Goal: Task Accomplishment & Management: Manage account settings

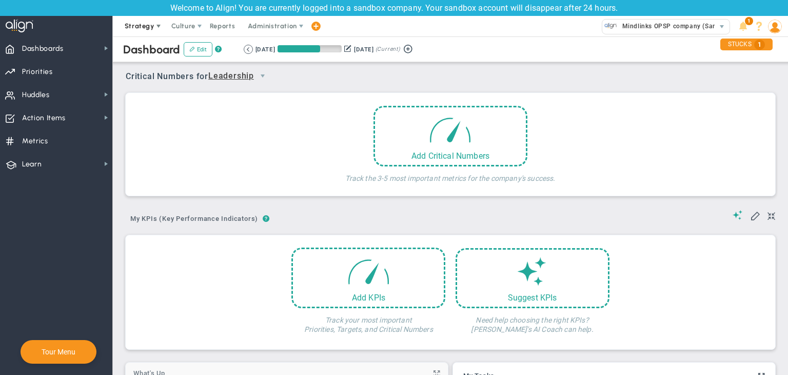
click at [126, 23] on span "Strategy" at bounding box center [140, 26] width 30 height 8
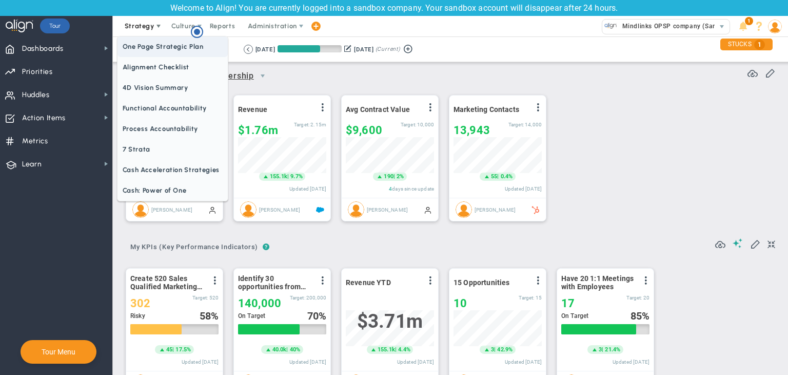
click at [154, 44] on span "One Page Strategic Plan" at bounding box center [173, 46] width 110 height 21
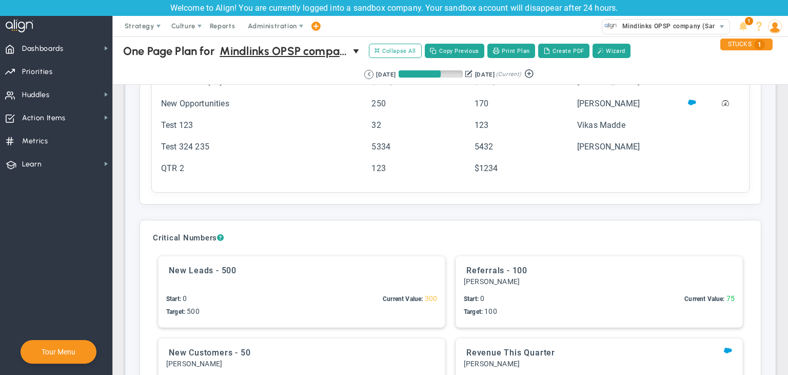
scroll to position [2463, 0]
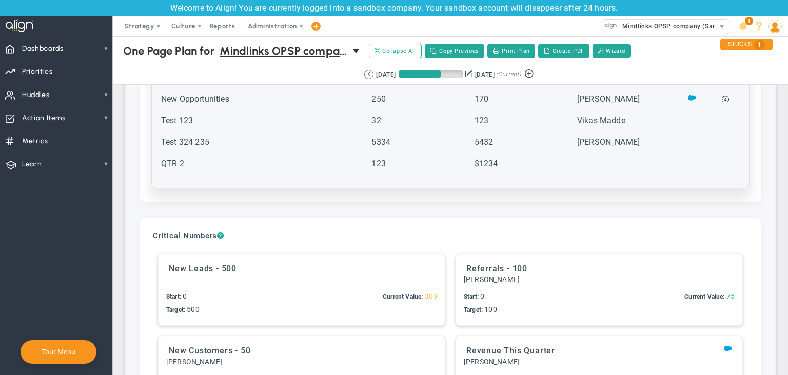
click at [567, 167] on td "$1234" at bounding box center [525, 168] width 102 height 21
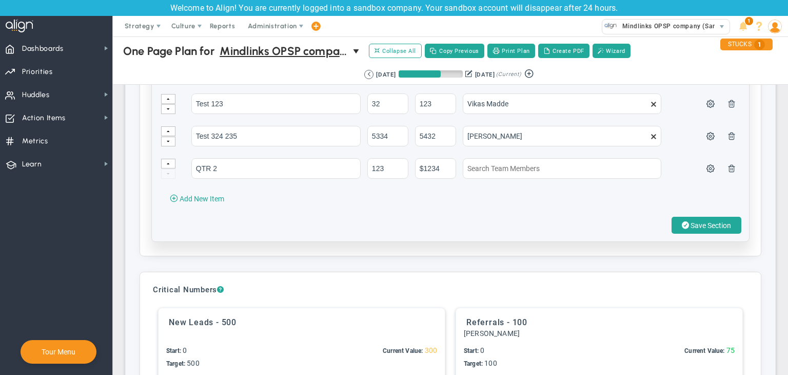
scroll to position [2566, 0]
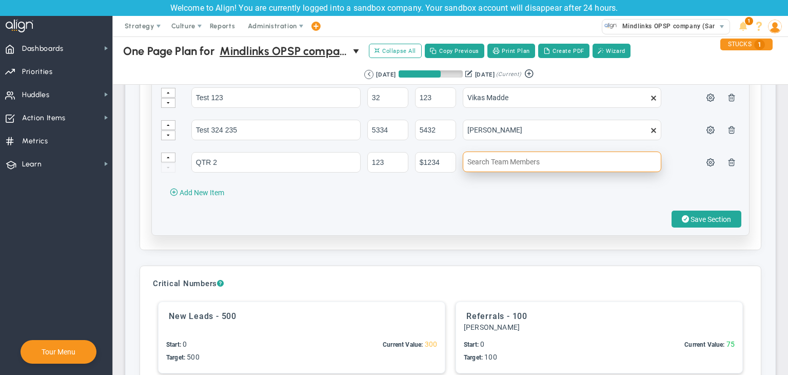
click at [567, 161] on input "text" at bounding box center [562, 161] width 199 height 21
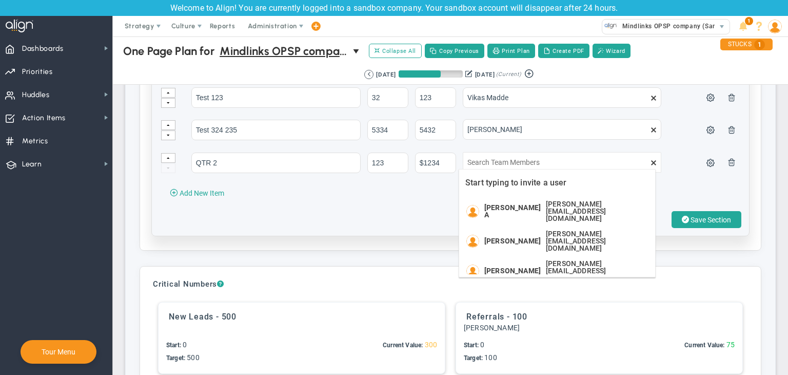
click at [650, 128] on span at bounding box center [654, 130] width 8 height 8
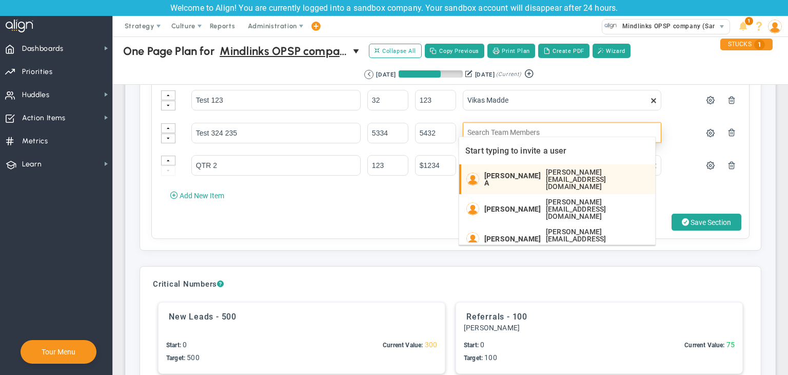
click at [526, 173] on div "Chandrika A chandrika@mindlinksinc.com" at bounding box center [567, 179] width 166 height 22
type input "[PERSON_NAME] A"
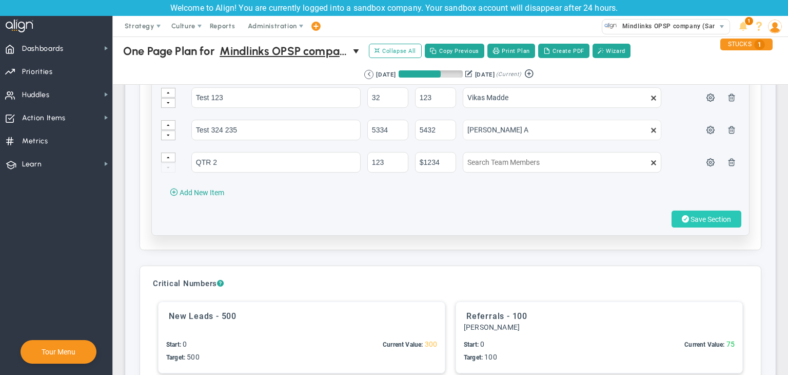
click at [682, 214] on span at bounding box center [685, 219] width 7 height 10
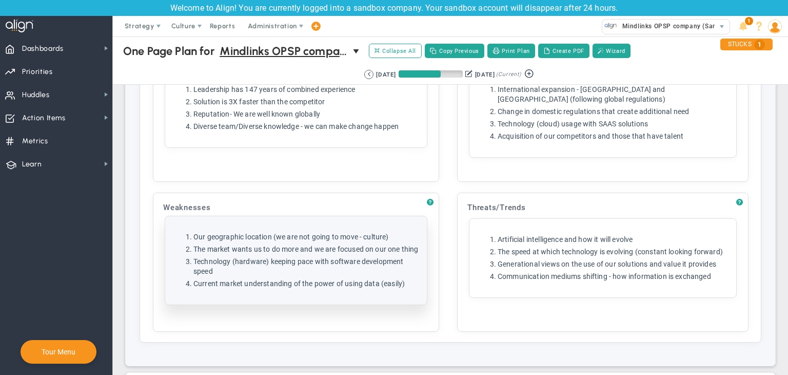
scroll to position [2053, 0]
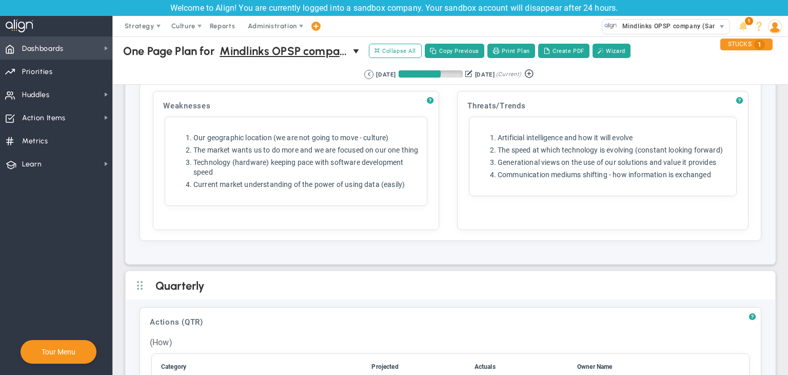
click at [66, 58] on span "Dashboards Dashboards" at bounding box center [56, 47] width 112 height 23
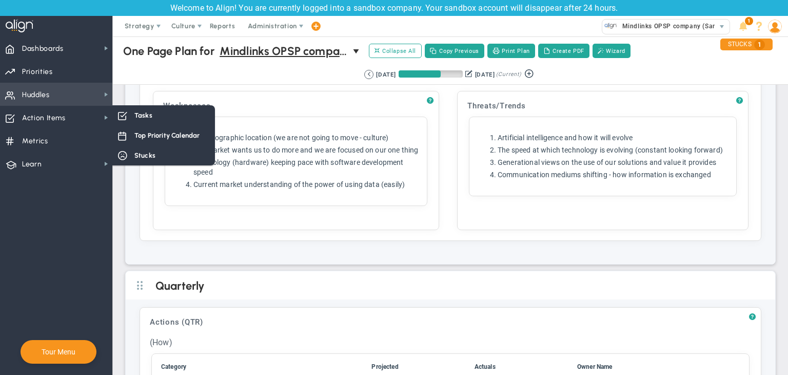
click at [77, 97] on span "Huddles Huddles" at bounding box center [56, 94] width 112 height 23
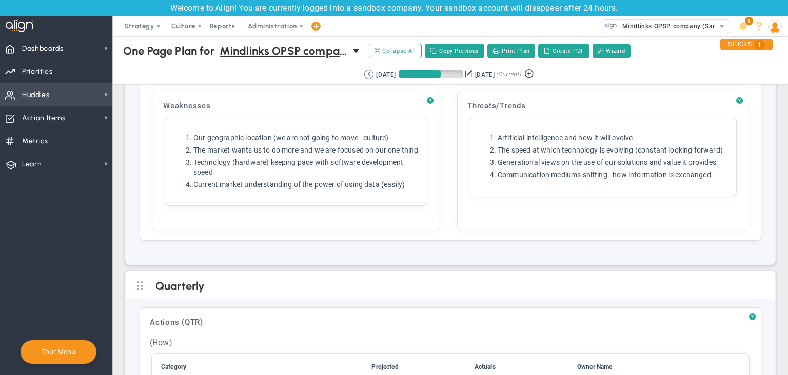
click at [83, 94] on span "Huddles Huddles" at bounding box center [56, 94] width 112 height 23
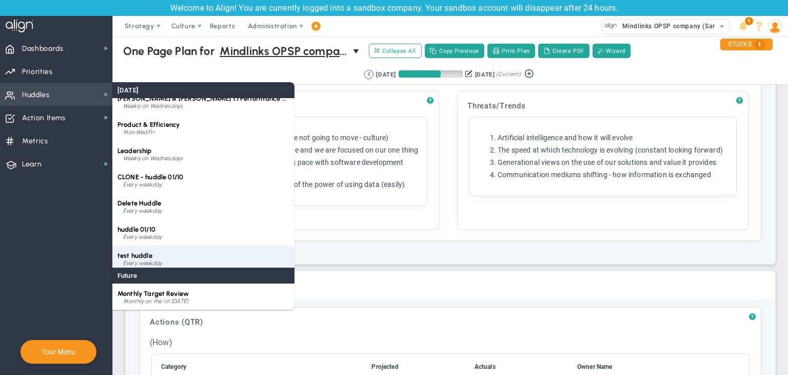
scroll to position [119, 0]
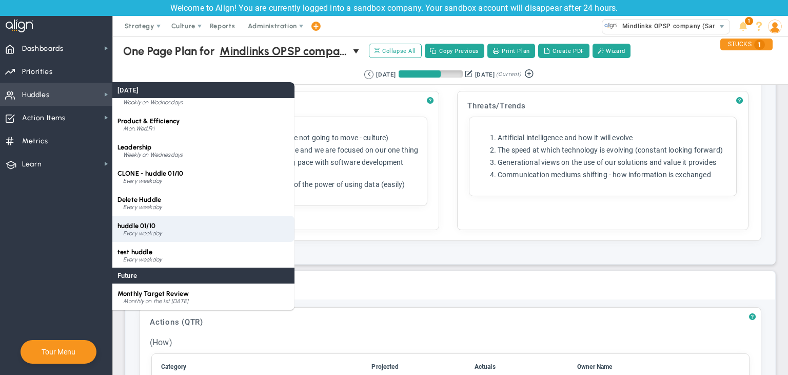
click at [169, 223] on div "huddle 01/10 Every weekday" at bounding box center [203, 229] width 182 height 26
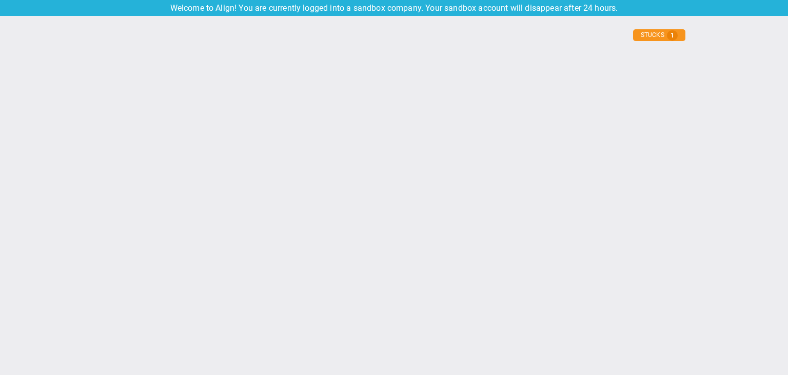
type input "[DATE]"
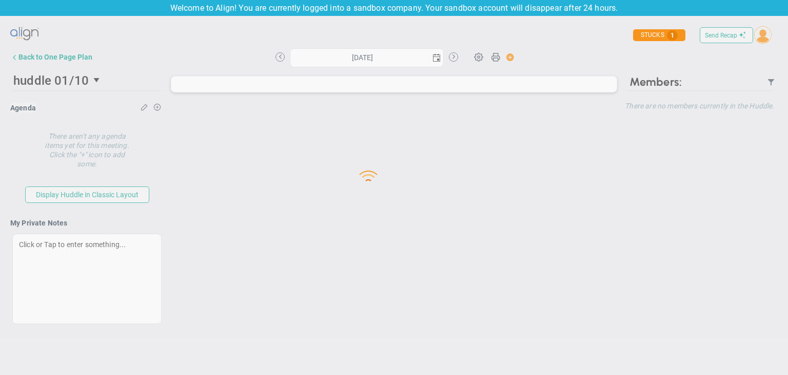
type input "[DATE]"
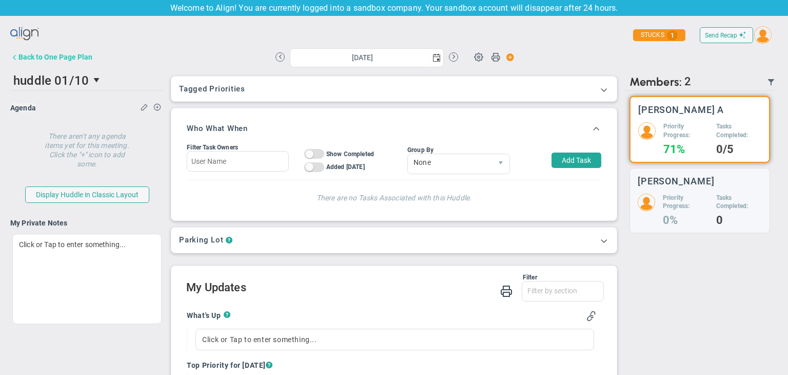
click at [62, 64] on button "Back to One Page Plan" at bounding box center [51, 57] width 82 height 21
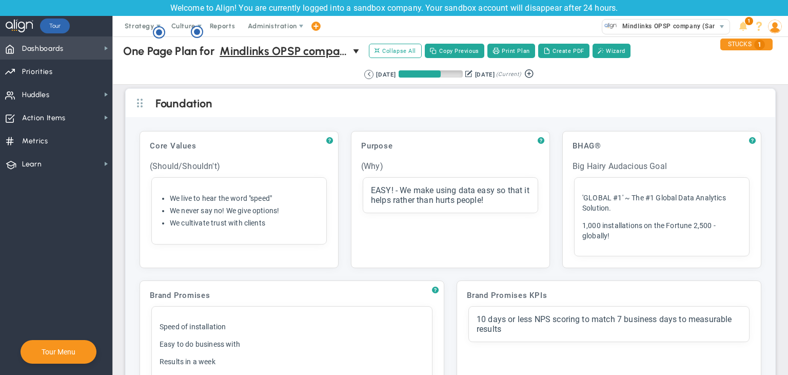
click at [51, 42] on span "Dashboards" at bounding box center [43, 49] width 42 height 22
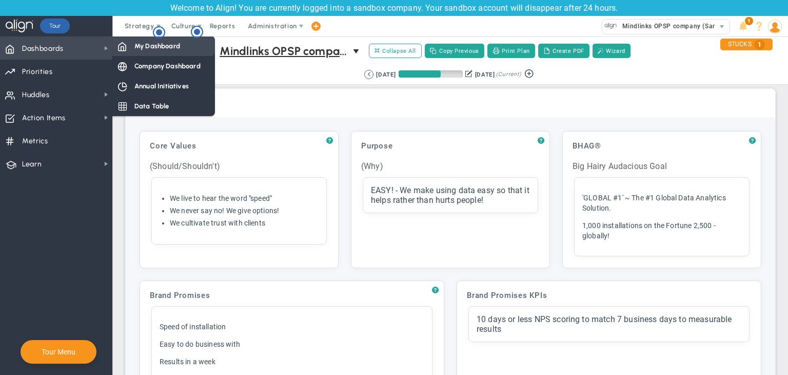
click at [124, 38] on div "My Dashboard" at bounding box center [163, 46] width 103 height 20
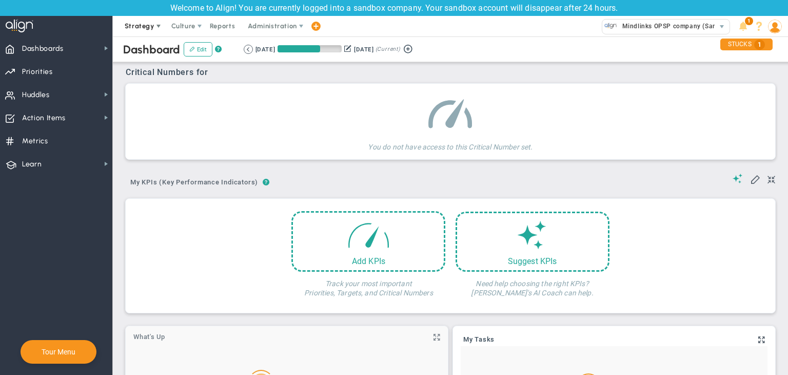
click at [148, 31] on span "Strategy" at bounding box center [140, 26] width 47 height 21
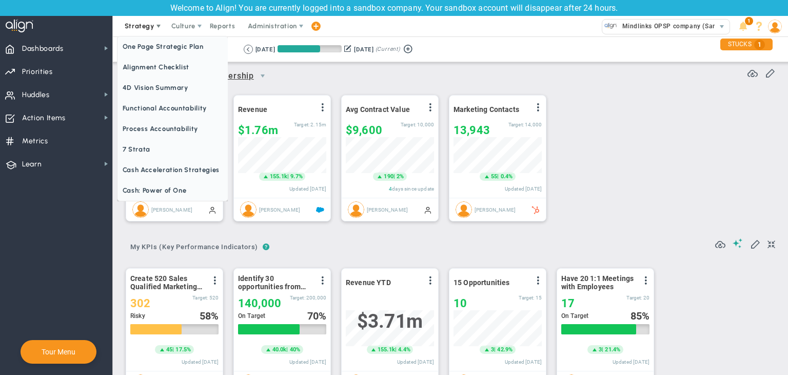
scroll to position [35, 88]
click at [184, 14] on div "Welcome to Align! You are currently logged into a sandbox company. Your sandbox…" at bounding box center [394, 8] width 788 height 16
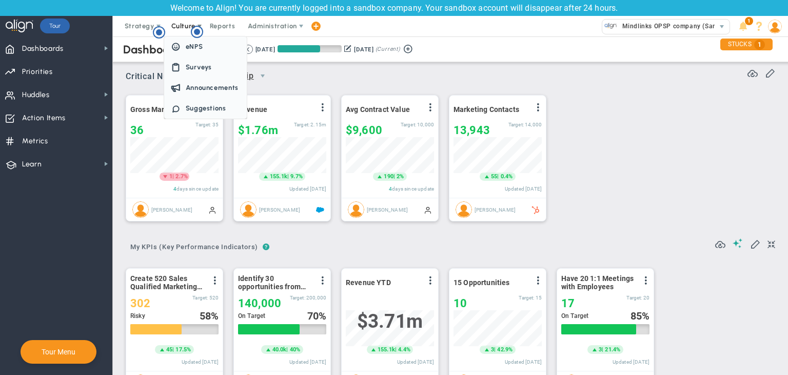
click at [183, 29] on span "Culture" at bounding box center [183, 26] width 24 height 8
click at [223, 26] on span "Reports" at bounding box center [223, 26] width 36 height 21
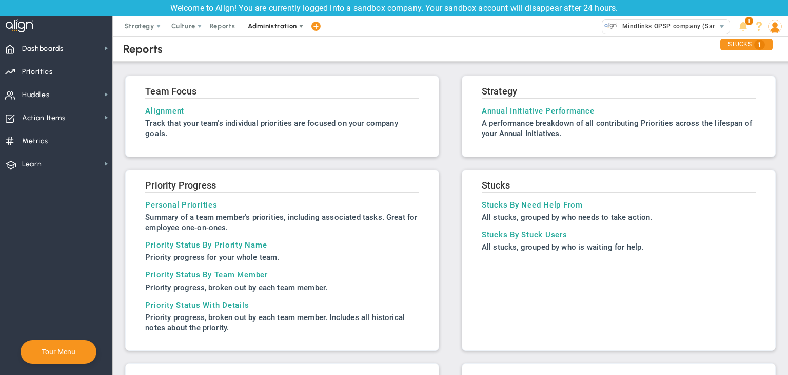
click at [281, 31] on span "Administration" at bounding box center [273, 26] width 66 height 21
click at [129, 34] on span "Strategy" at bounding box center [140, 26] width 47 height 21
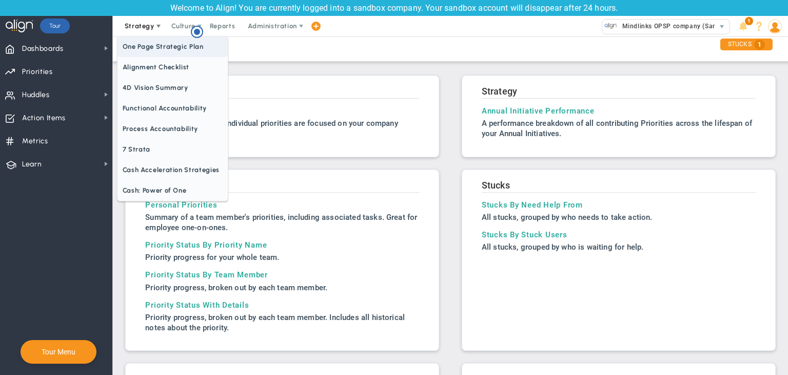
click at [145, 52] on span "One Page Strategic Plan" at bounding box center [173, 46] width 110 height 21
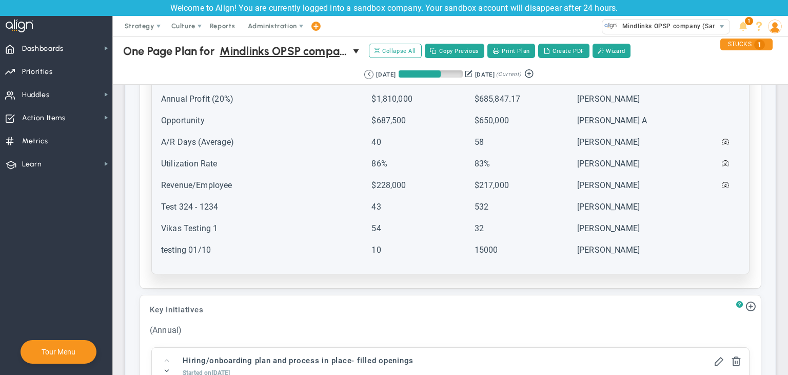
click at [247, 245] on td "testing 01/10" at bounding box center [265, 254] width 209 height 21
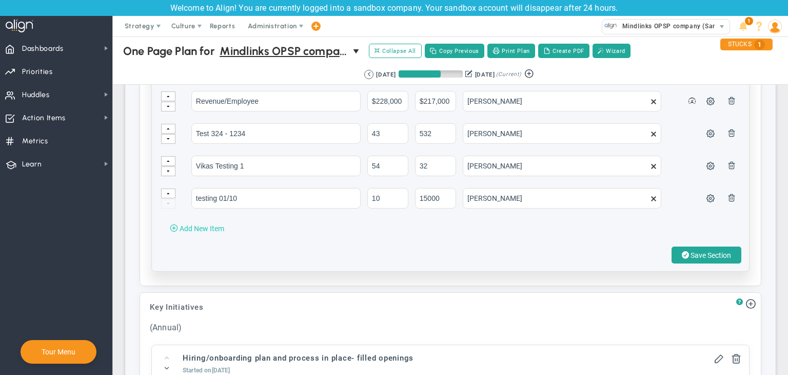
click at [224, 225] on button "Add New Item" at bounding box center [197, 228] width 75 height 16
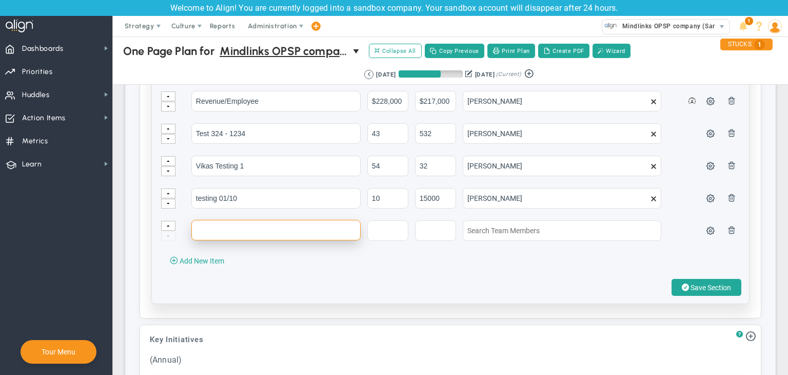
click at [232, 223] on input "text" at bounding box center [275, 230] width 169 height 21
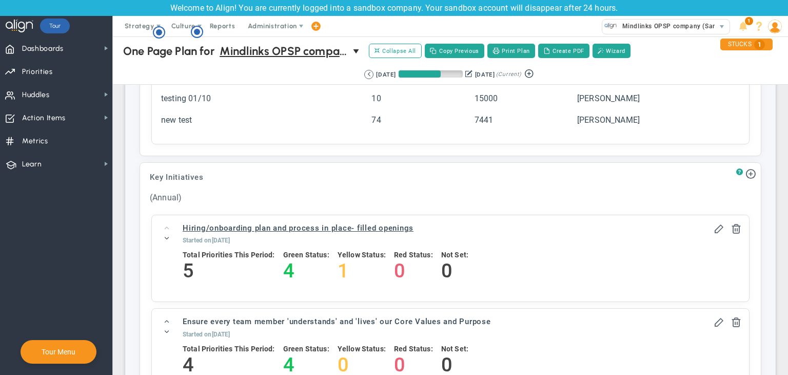
scroll to position [1232, 0]
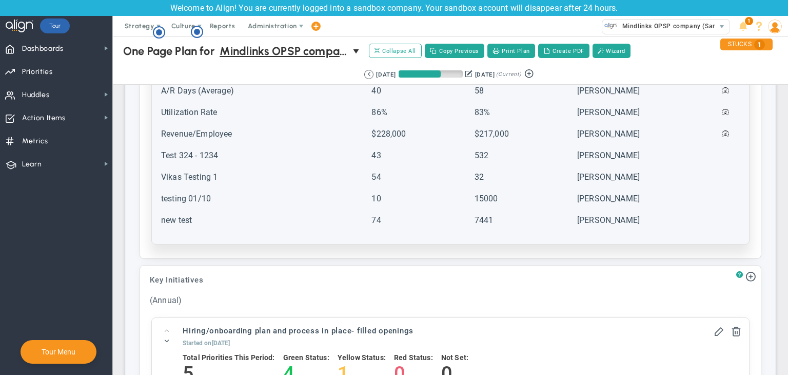
click at [488, 214] on td "7441" at bounding box center [525, 224] width 102 height 21
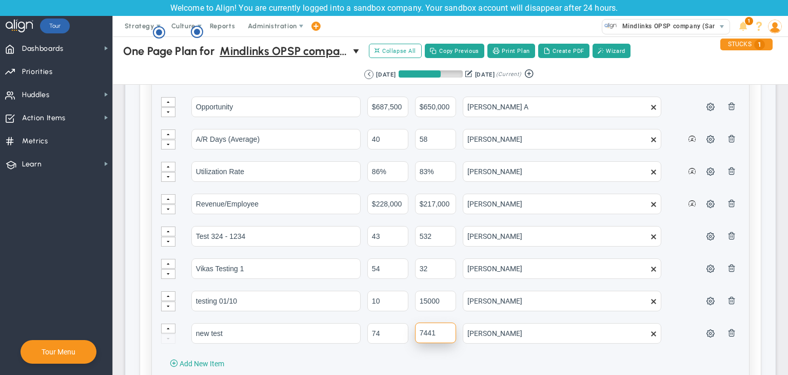
click at [445, 327] on input "7441" at bounding box center [435, 332] width 41 height 21
type input "7"
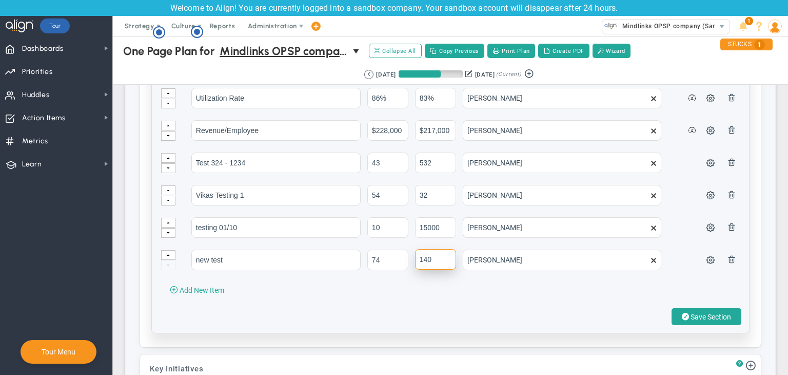
scroll to position [1385, 0]
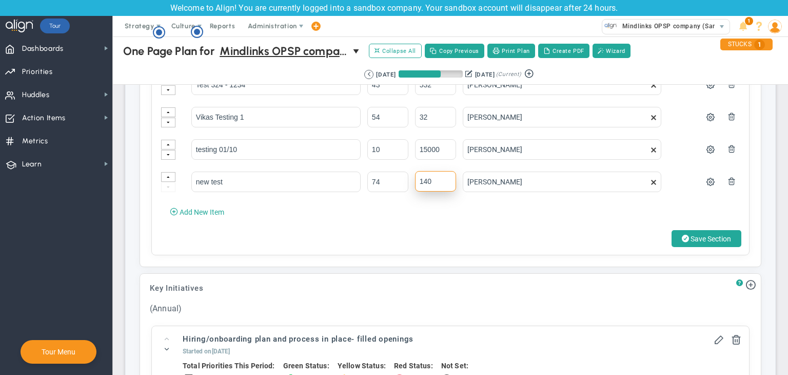
type input "140"
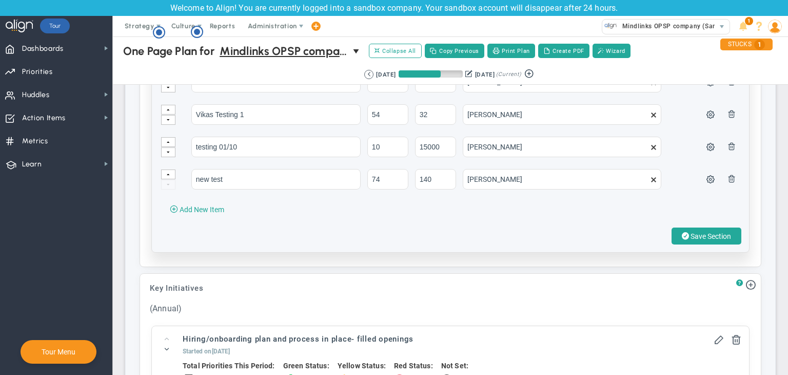
click at [509, 217] on div "Category Projected Actuals Owner Name" at bounding box center [450, 36] width 597 height 429
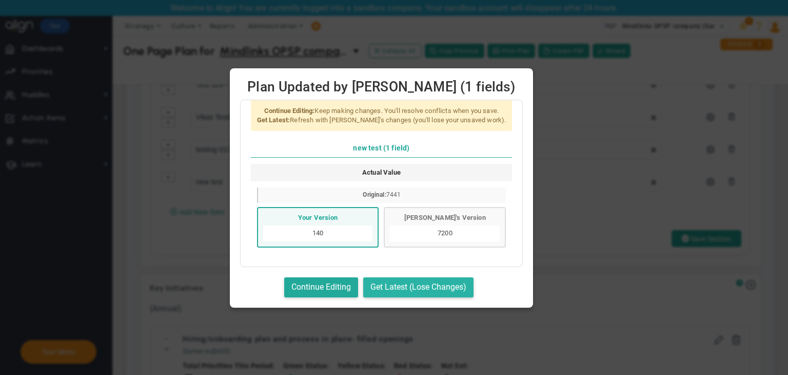
click at [445, 286] on button "Get Latest (Lose Changes)" at bounding box center [418, 287] width 110 height 20
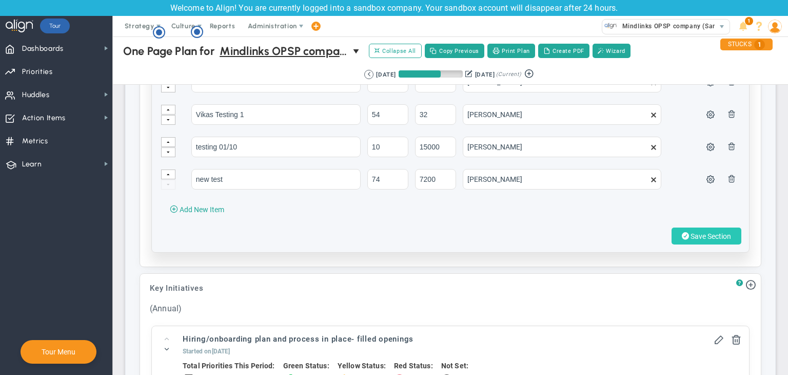
click at [691, 232] on span "Save Section" at bounding box center [711, 236] width 41 height 8
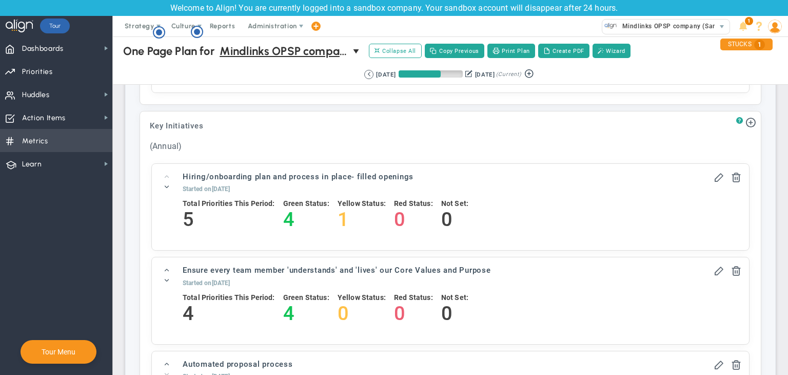
click at [42, 151] on span "Metrics" at bounding box center [35, 141] width 26 height 22
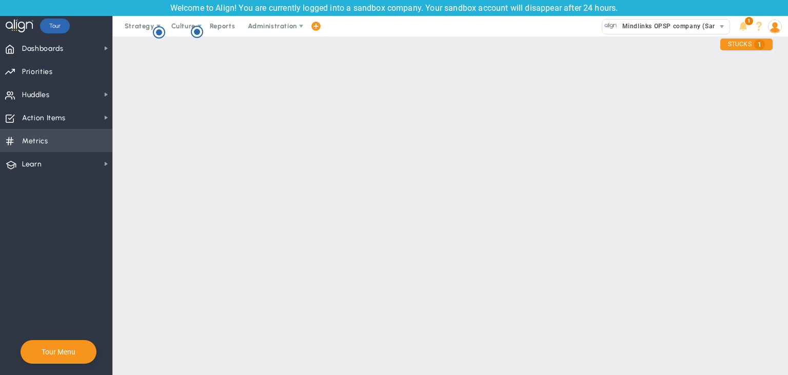
checkbox input "false"
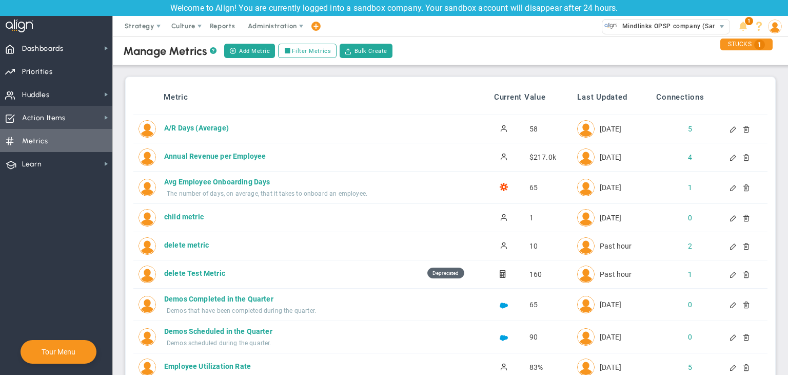
click at [89, 122] on span "Action Items Action Items" at bounding box center [56, 117] width 112 height 23
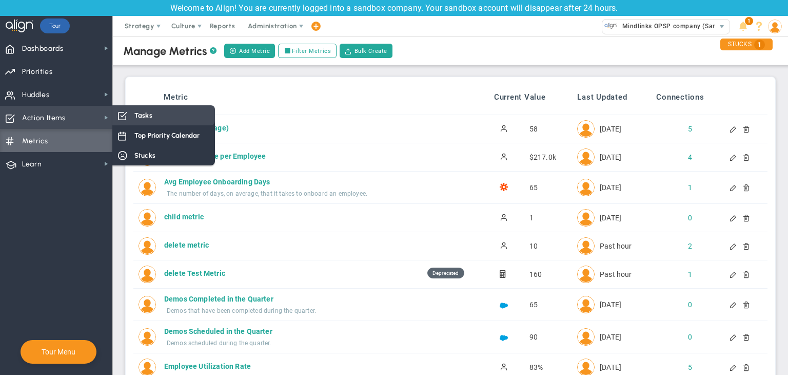
click at [131, 120] on div "Tasks" at bounding box center [163, 115] width 103 height 20
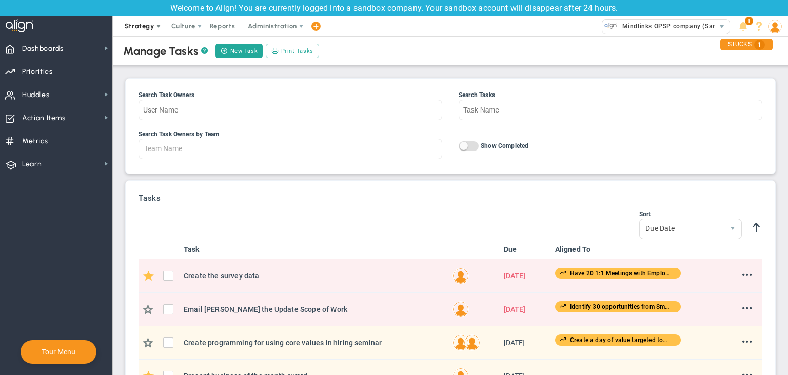
click at [147, 28] on span "Strategy" at bounding box center [140, 26] width 30 height 8
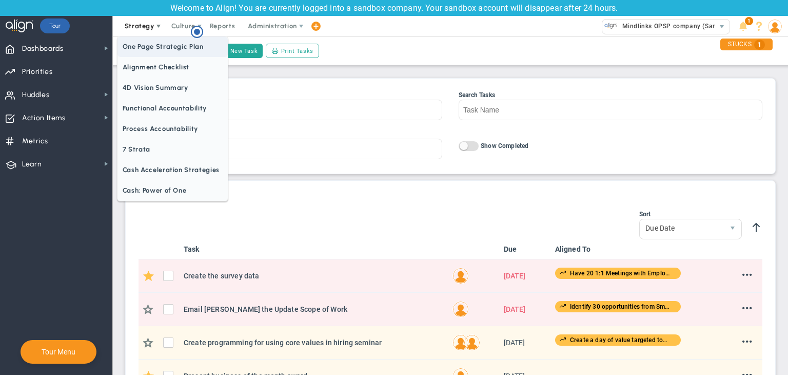
click at [166, 45] on span "One Page Strategic Plan" at bounding box center [173, 46] width 110 height 21
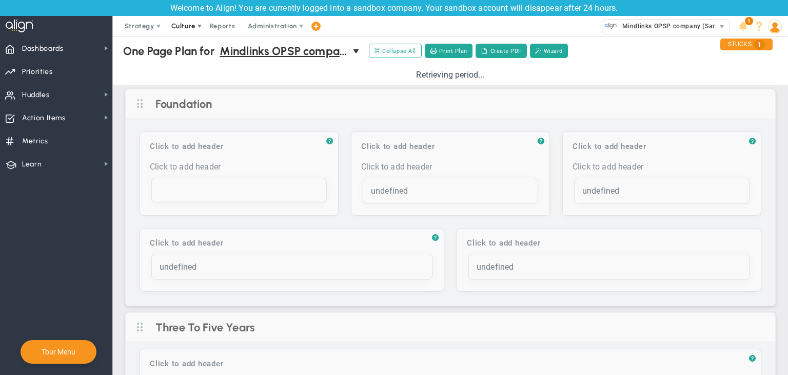
click at [189, 23] on span "Culture" at bounding box center [183, 26] width 24 height 8
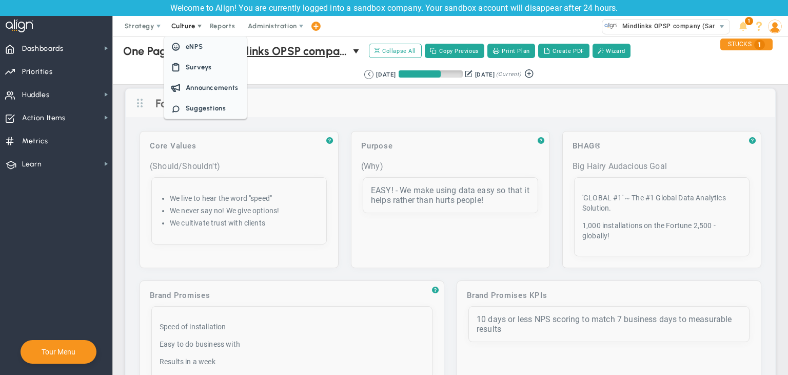
click at [195, 43] on span "eNPS" at bounding box center [194, 47] width 17 height 8
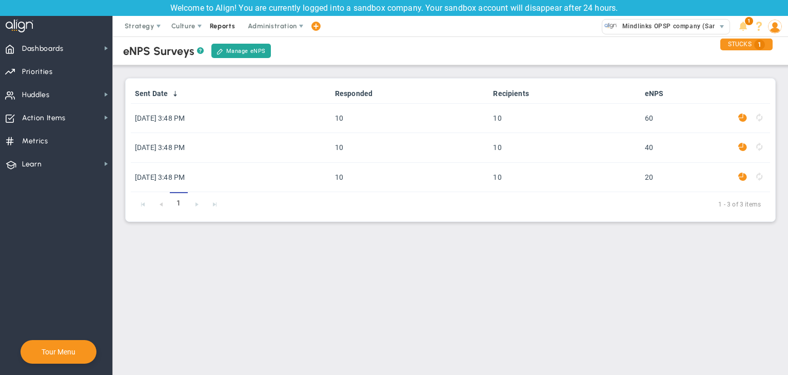
click at [218, 32] on span "Reports" at bounding box center [223, 26] width 36 height 21
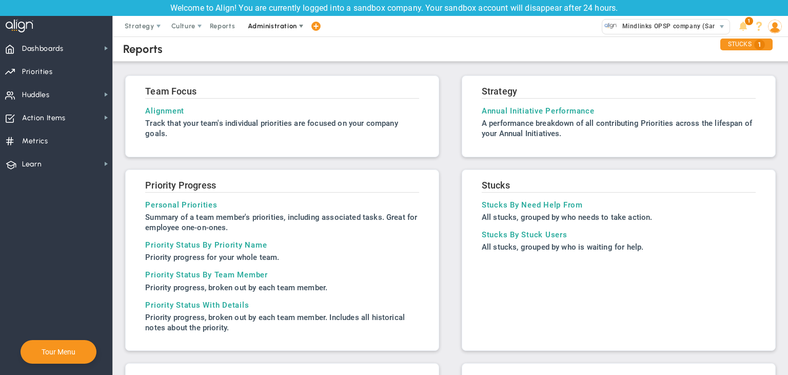
click at [269, 28] on span "Administration" at bounding box center [272, 26] width 49 height 8
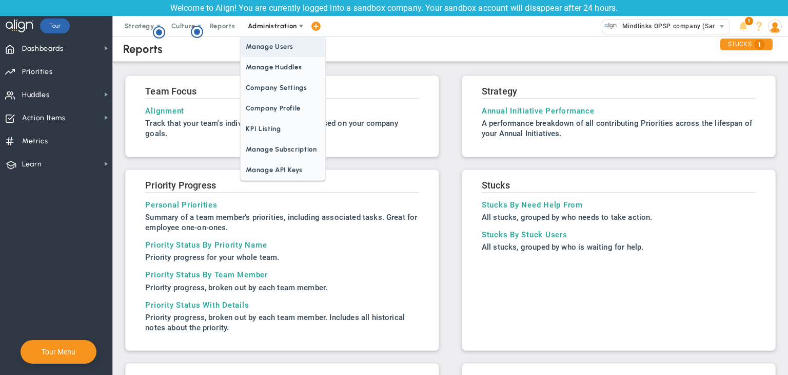
click at [269, 54] on span "Manage Users" at bounding box center [283, 46] width 84 height 21
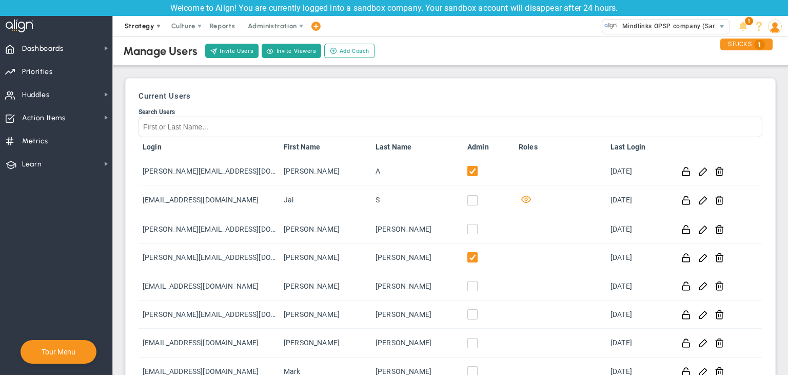
click at [135, 26] on span "Strategy" at bounding box center [140, 26] width 30 height 8
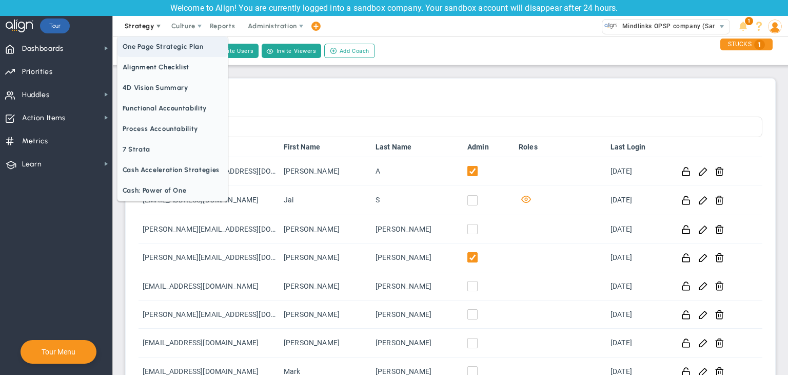
click at [156, 47] on span "One Page Strategic Plan" at bounding box center [173, 46] width 110 height 21
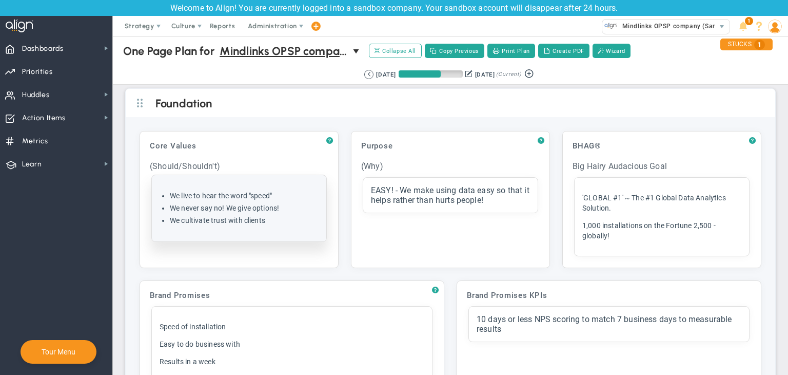
click at [277, 216] on li "We cultivate trust with clients" at bounding box center [244, 221] width 149 height 10
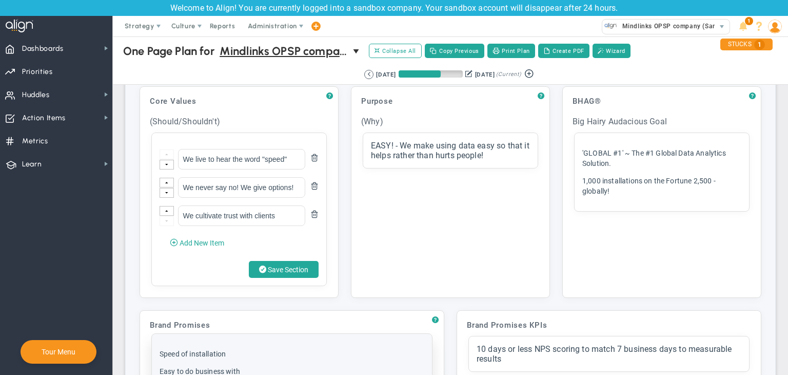
scroll to position [154, 0]
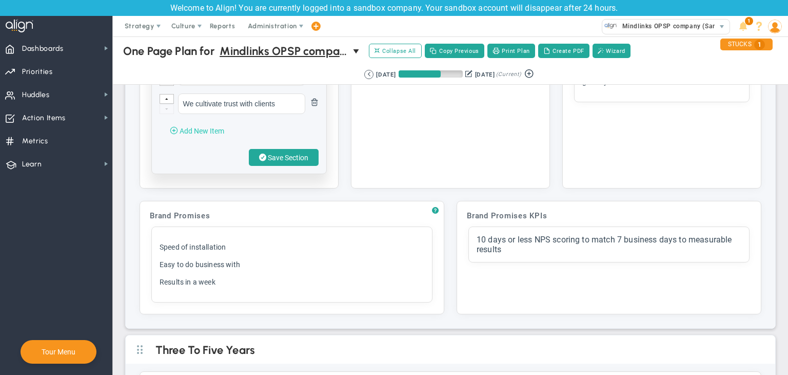
click at [186, 133] on span "Add New Item" at bounding box center [202, 131] width 45 height 8
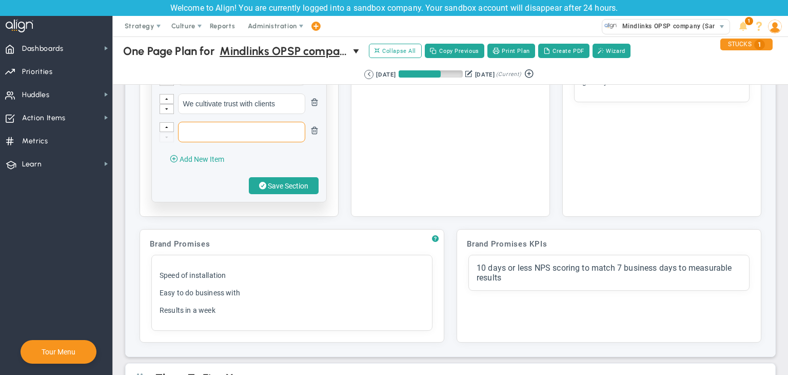
click at [222, 133] on input "text" at bounding box center [241, 132] width 127 height 21
type input "new metric test"
click at [288, 187] on span "Save Section" at bounding box center [288, 186] width 41 height 8
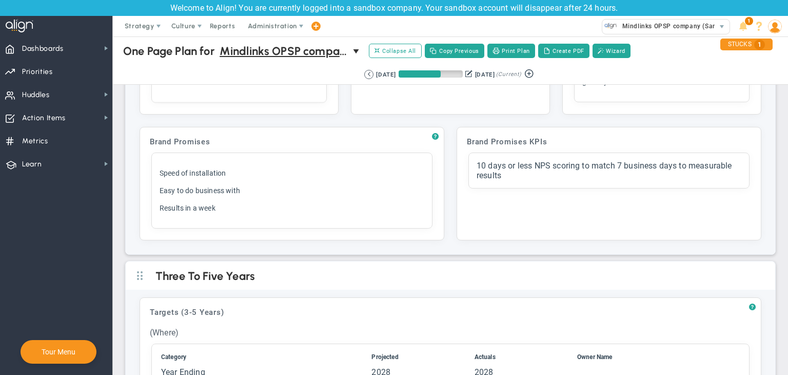
scroll to position [0, 0]
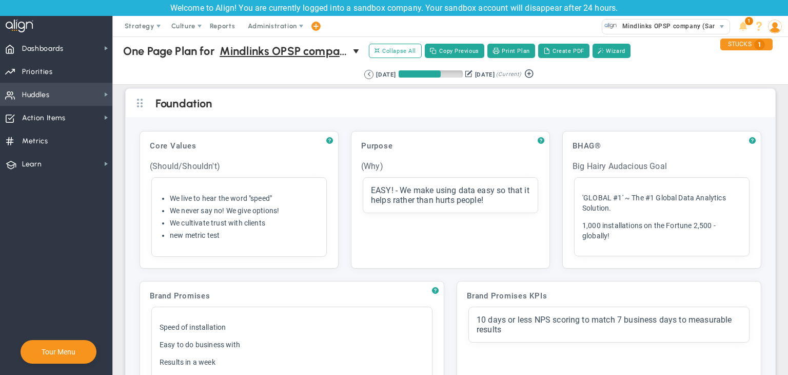
click at [52, 95] on span "Huddles Huddles" at bounding box center [56, 94] width 112 height 23
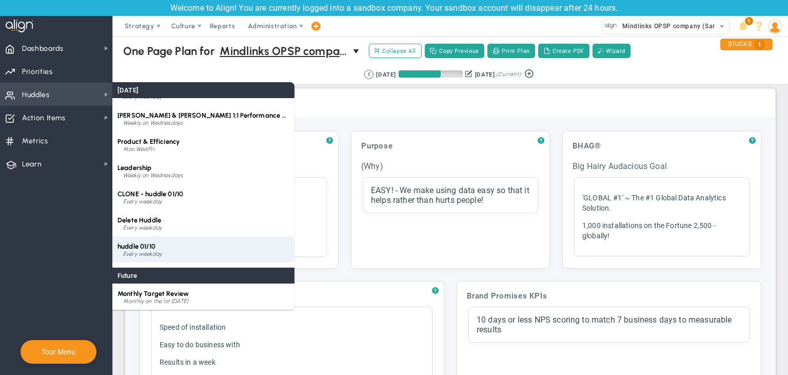
scroll to position [119, 0]
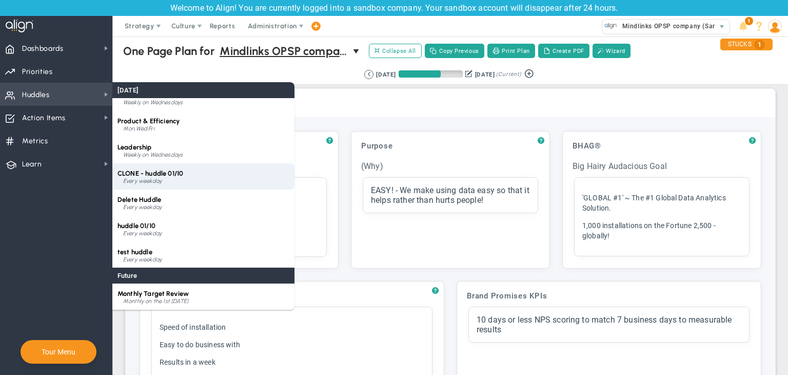
click at [149, 164] on div "CLONE - huddle 01/10 Every weekday" at bounding box center [203, 176] width 182 height 26
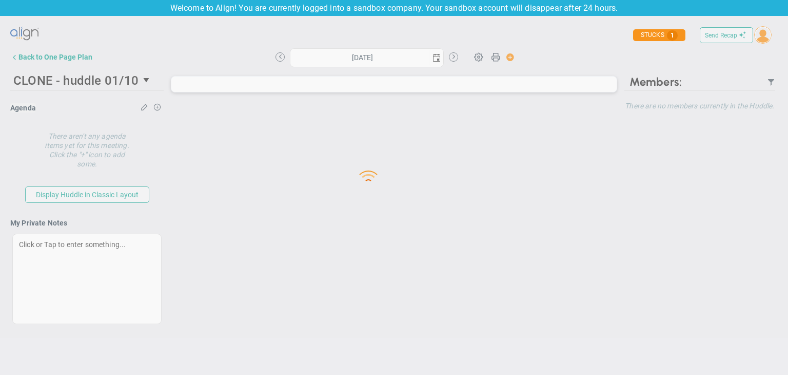
type input "[DATE]"
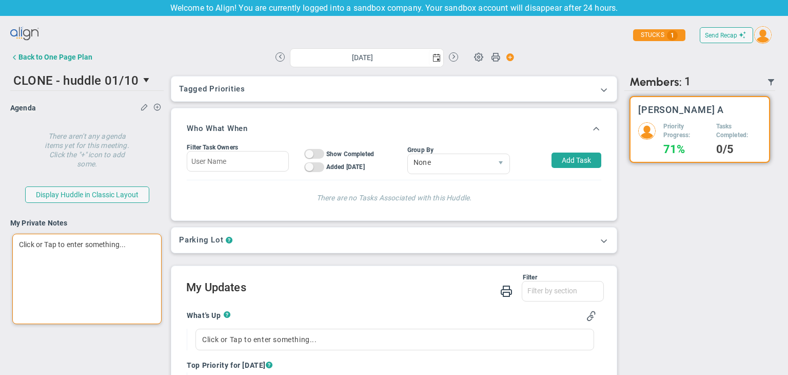
click at [146, 265] on div "Click or Tap to enter something..." at bounding box center [86, 278] width 149 height 90
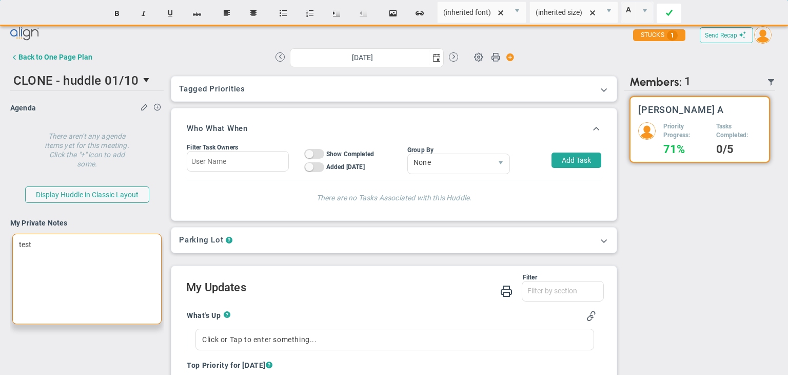
click at [663, 13] on link at bounding box center [669, 13] width 25 height 19
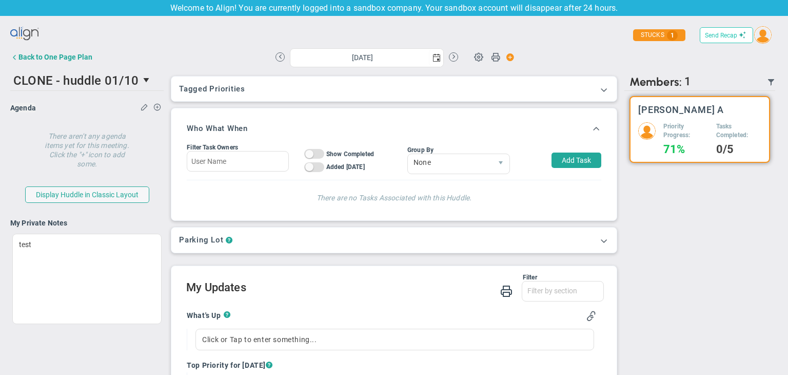
click at [717, 36] on span "Send Recap" at bounding box center [721, 35] width 32 height 7
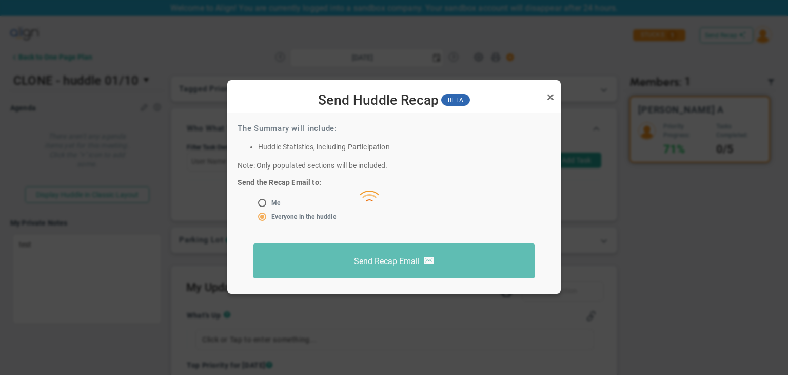
scroll to position [9, 0]
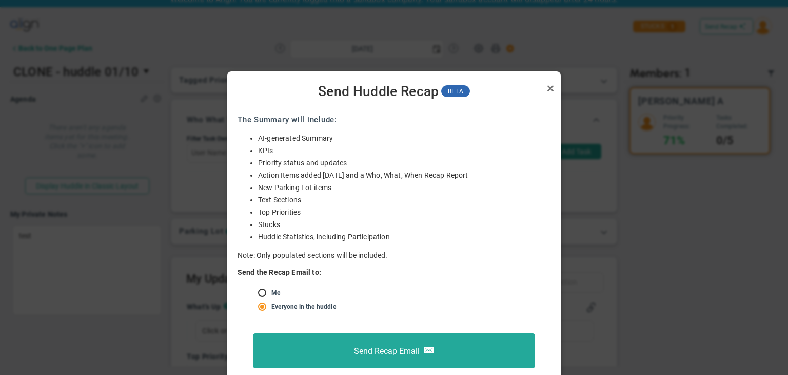
click at [264, 286] on ul "Me Members, excluding Viewers, in the huddle Everyone in the huddle, including …" at bounding box center [394, 300] width 313 height 28
click at [270, 294] on input "radio" at bounding box center [266, 293] width 10 height 8
radio input "true"
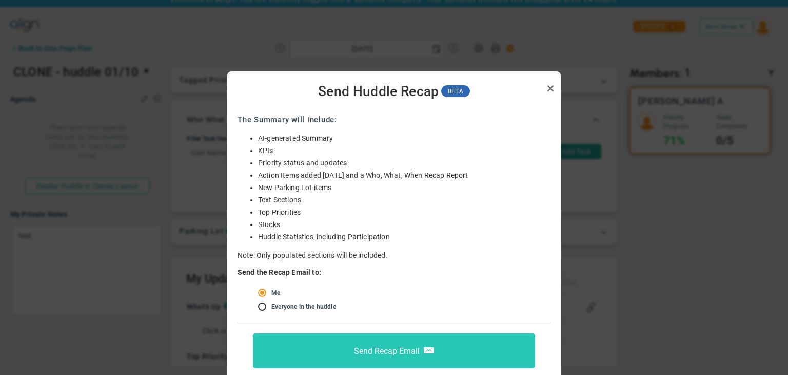
click at [394, 349] on span "Send Recap Email" at bounding box center [387, 350] width 66 height 10
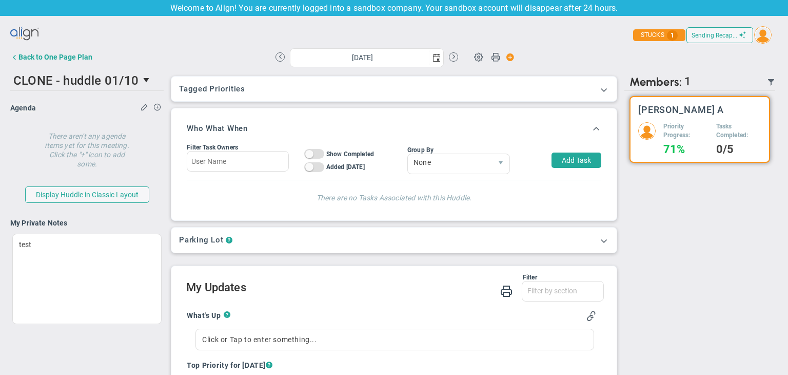
scroll to position [0, 0]
click at [41, 61] on div "Back to One Page Plan" at bounding box center [55, 57] width 74 height 8
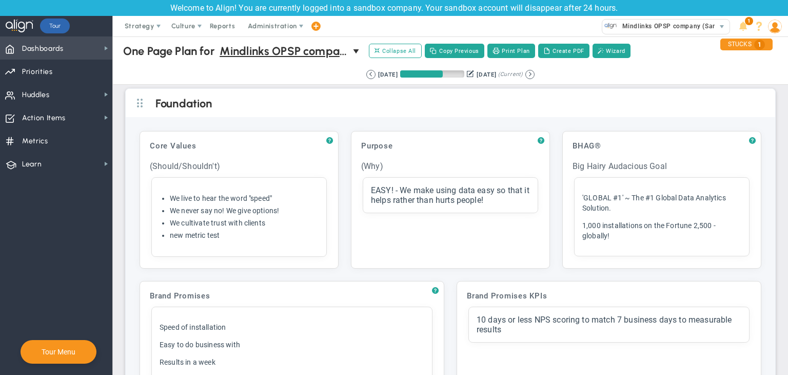
click at [75, 46] on span "Dashboards Dashboards" at bounding box center [56, 47] width 112 height 23
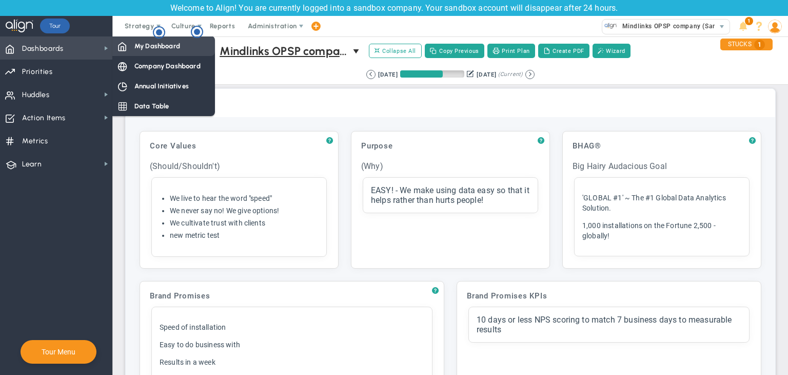
click at [144, 45] on span "My Dashboard" at bounding box center [157, 46] width 46 height 10
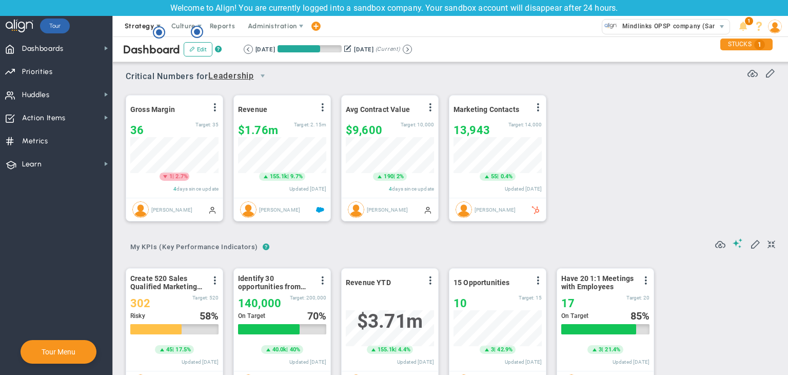
click at [142, 19] on span "Strategy" at bounding box center [140, 26] width 47 height 21
click at [185, 25] on span "Culture" at bounding box center [183, 26] width 24 height 8
click at [222, 24] on span "Reports" at bounding box center [223, 26] width 36 height 21
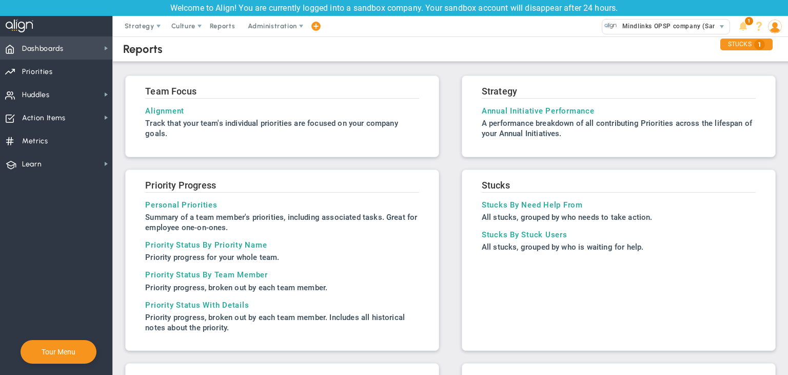
click at [79, 48] on span "Dashboards Dashboards" at bounding box center [56, 47] width 112 height 23
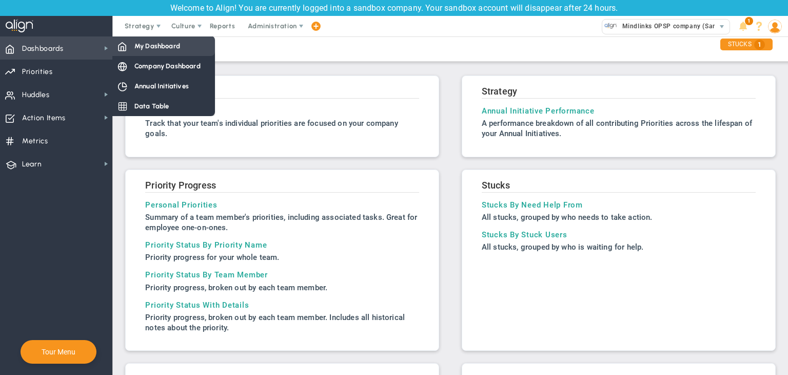
click at [145, 47] on span "My Dashboard" at bounding box center [157, 46] width 46 height 10
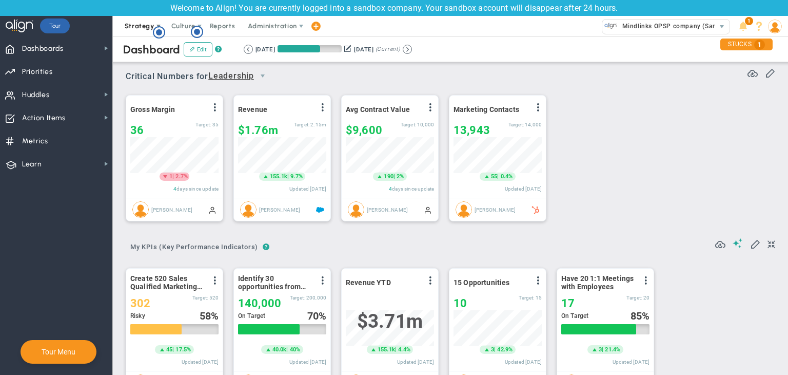
click at [139, 28] on span "Strategy" at bounding box center [140, 26] width 30 height 8
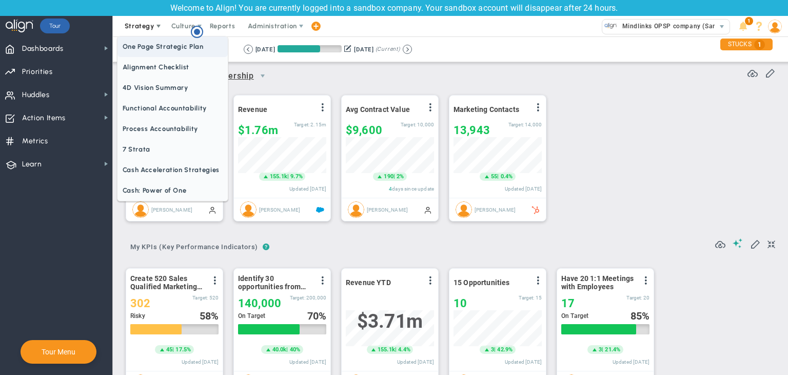
click at [168, 40] on span "One Page Strategic Plan" at bounding box center [173, 46] width 110 height 21
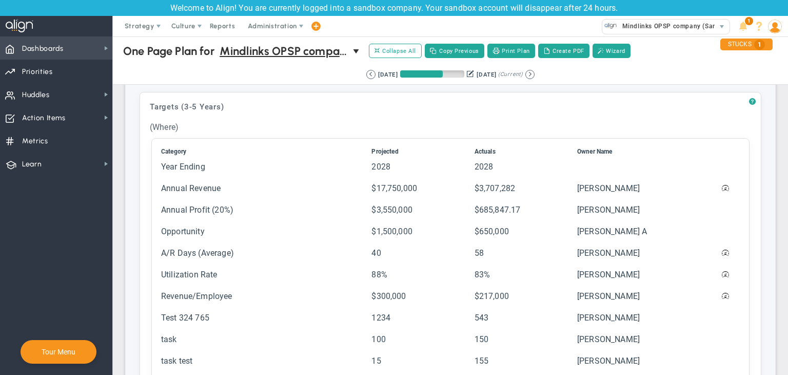
click at [91, 43] on span "Dashboards Dashboards" at bounding box center [56, 47] width 112 height 23
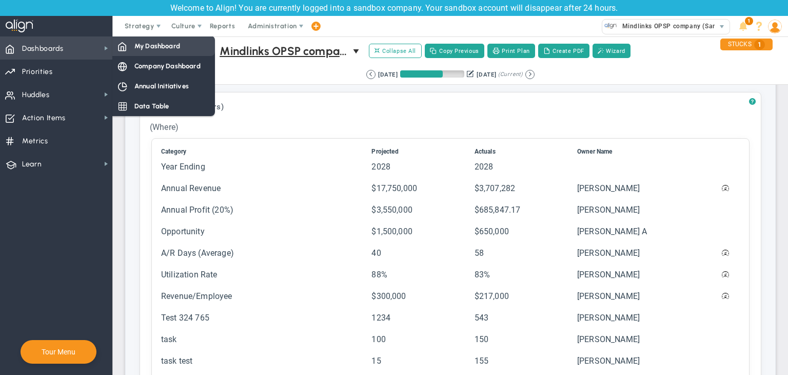
click at [147, 40] on div "My Dashboard" at bounding box center [163, 46] width 103 height 20
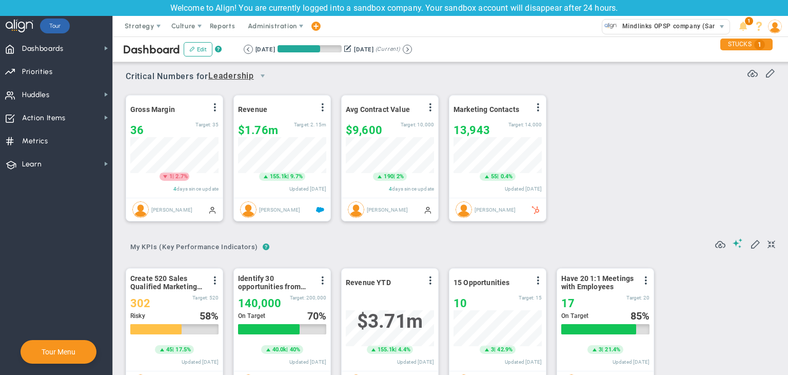
scroll to position [35, 88]
click at [128, 29] on span "Strategy" at bounding box center [140, 26] width 30 height 8
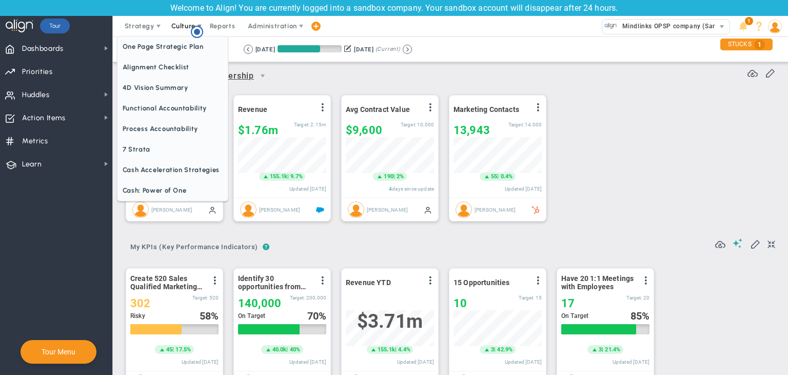
click at [187, 26] on span "Culture" at bounding box center [183, 26] width 24 height 8
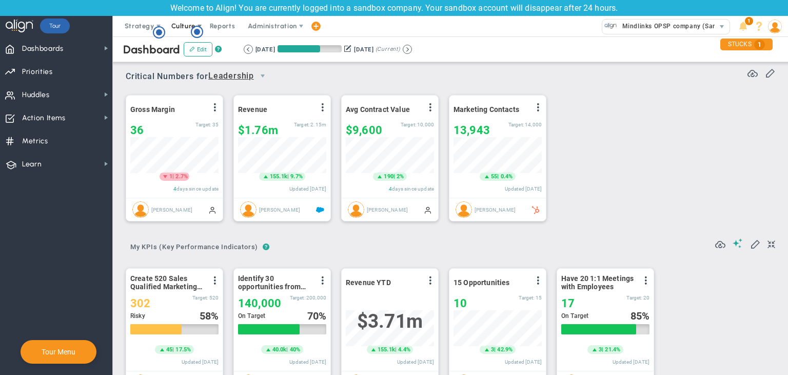
click at [168, 26] on span "Culture" at bounding box center [184, 26] width 41 height 21
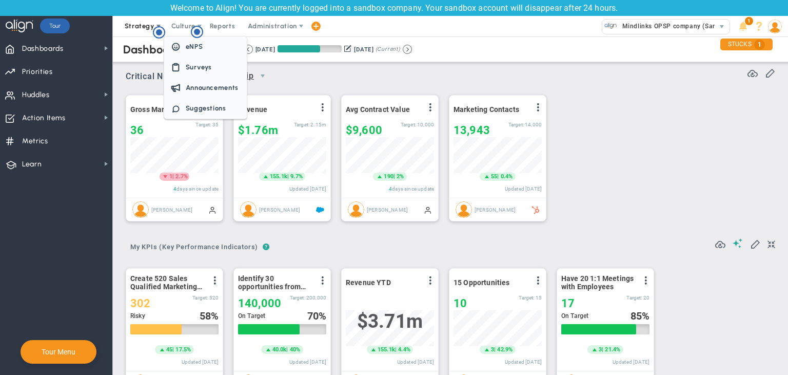
click at [130, 29] on span "Strategy" at bounding box center [140, 26] width 30 height 8
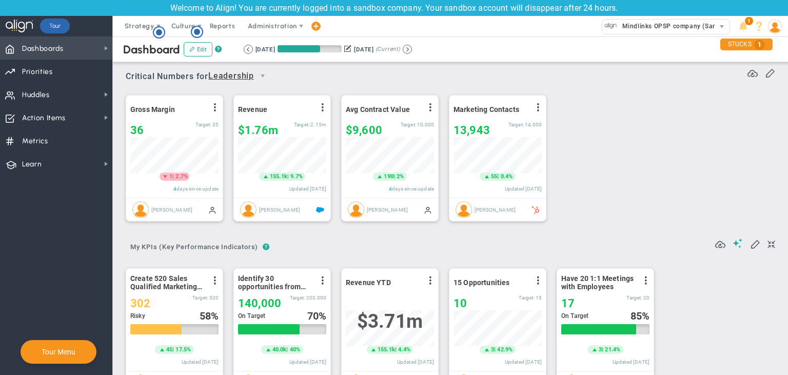
click at [73, 50] on span "Dashboards Dashboards" at bounding box center [56, 47] width 112 height 23
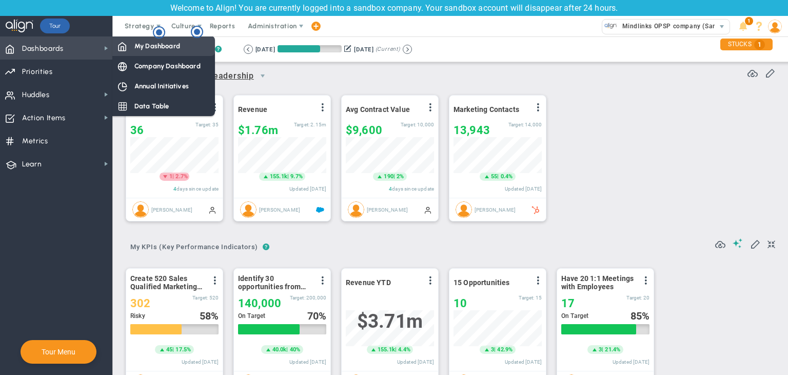
click at [133, 45] on div "My Dashboard" at bounding box center [163, 46] width 103 height 20
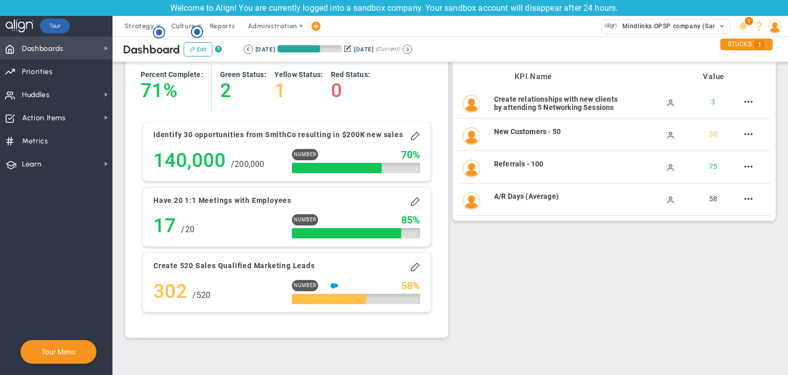
click at [60, 53] on span "Dashboards" at bounding box center [43, 49] width 42 height 22
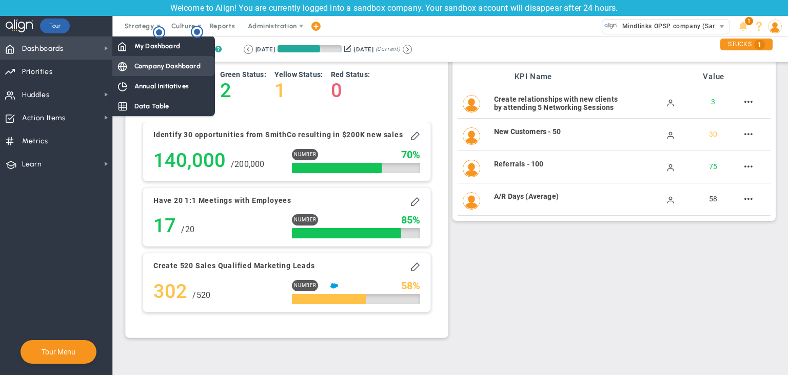
click at [178, 62] on span "Company Dashboard" at bounding box center [167, 66] width 66 height 10
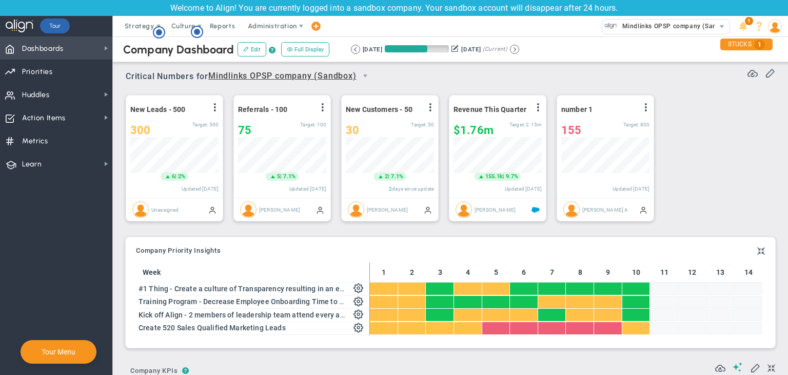
click at [70, 46] on span "Dashboards Dashboards" at bounding box center [56, 47] width 112 height 23
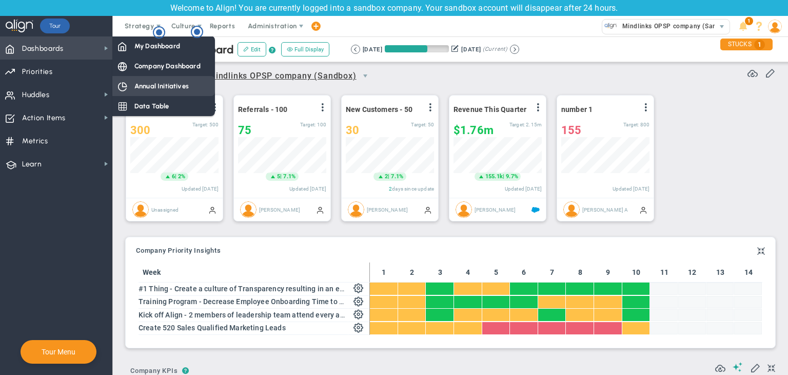
click at [166, 49] on span "My Dashboard" at bounding box center [157, 46] width 46 height 10
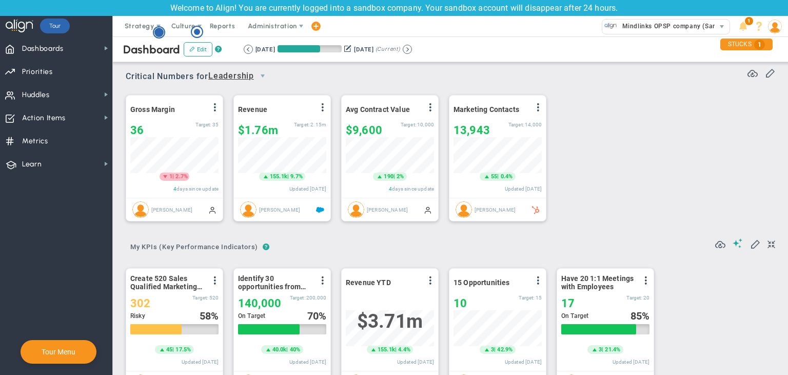
click at [160, 31] on circle "Hotspot (open by clicking or pressing space/enter)" at bounding box center [158, 32] width 9 height 9
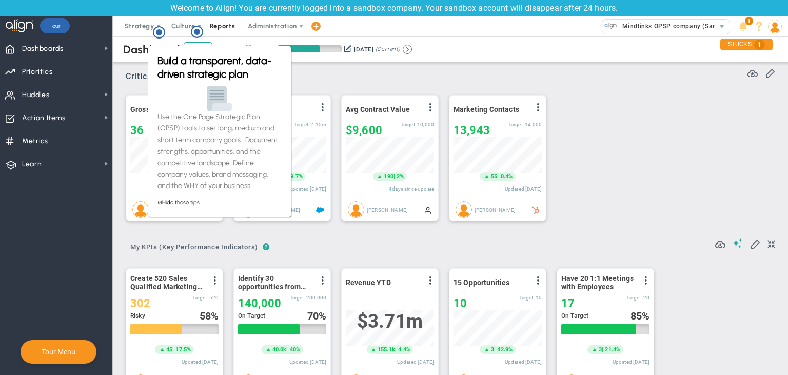
click at [208, 28] on span "Reports" at bounding box center [223, 26] width 36 height 21
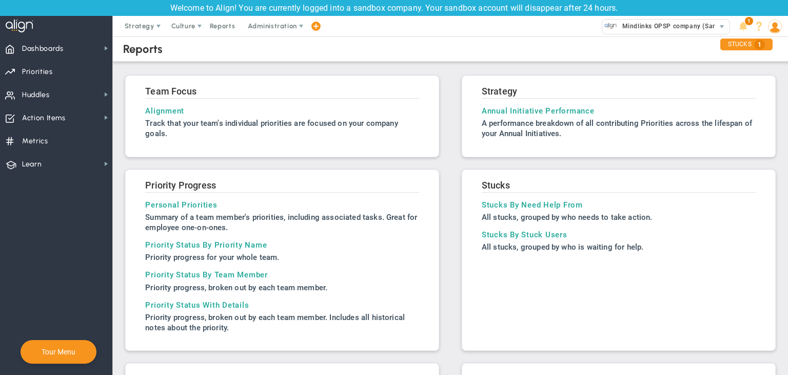
click at [125, 63] on div "Reports Team Focus Alignment Track that your team's individual OKRs are focused…" at bounding box center [450, 371] width 655 height 674
click at [95, 51] on span "Dashboards Dashboards" at bounding box center [56, 47] width 112 height 23
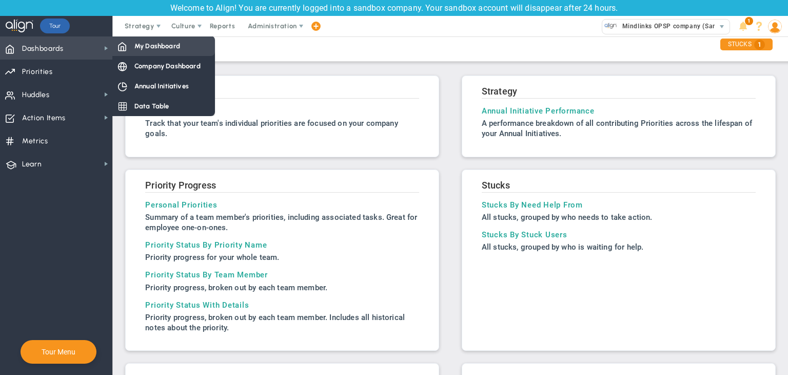
click at [148, 42] on span "My Dashboard" at bounding box center [157, 46] width 46 height 10
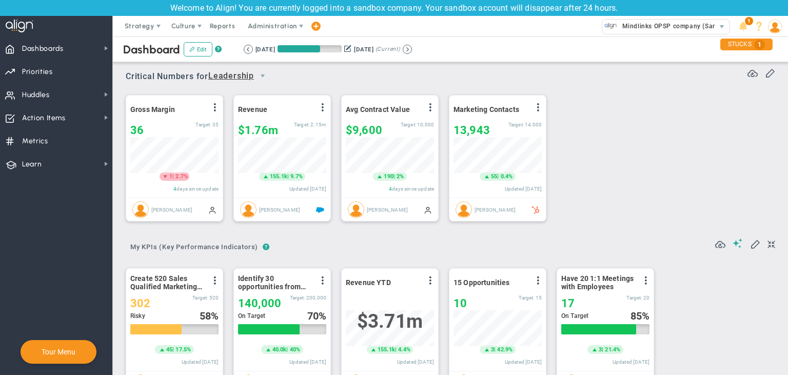
scroll to position [513104, 513052]
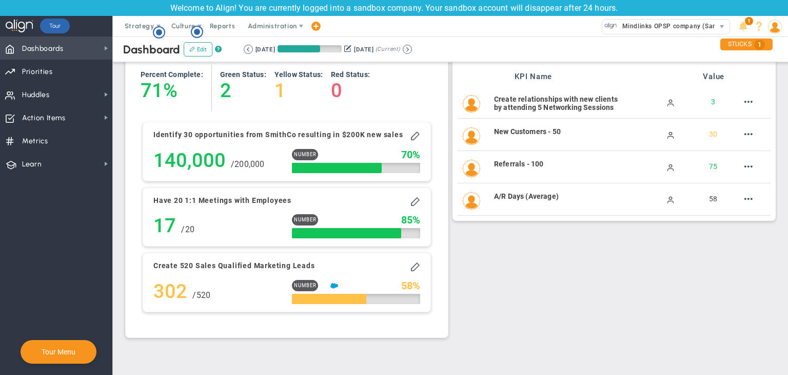
click at [94, 48] on span "Dashboards Dashboards" at bounding box center [56, 47] width 112 height 23
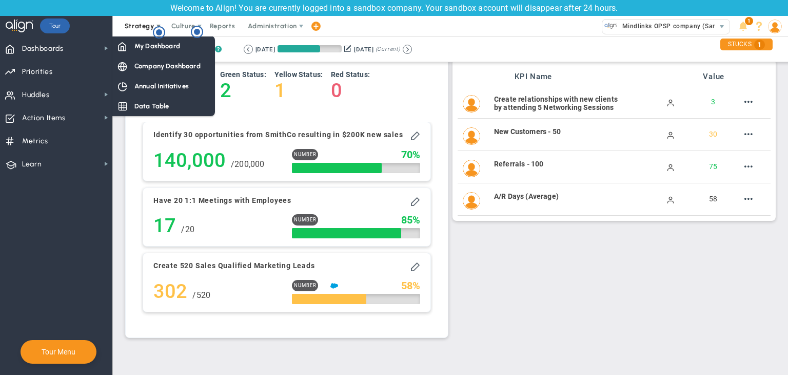
click at [145, 29] on span "Strategy" at bounding box center [140, 26] width 30 height 8
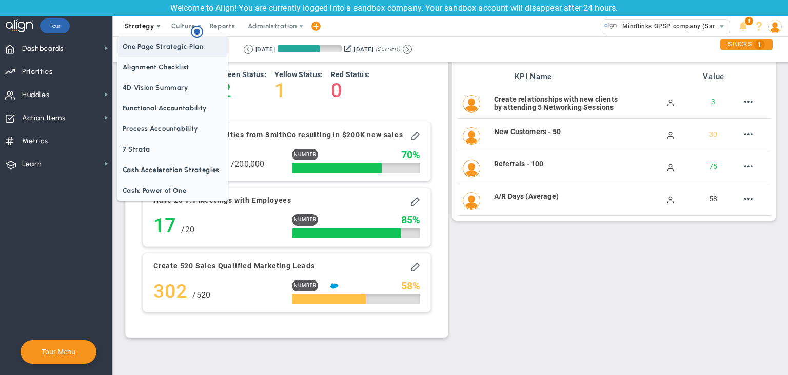
click at [151, 40] on span "One Page Strategic Plan" at bounding box center [173, 46] width 110 height 21
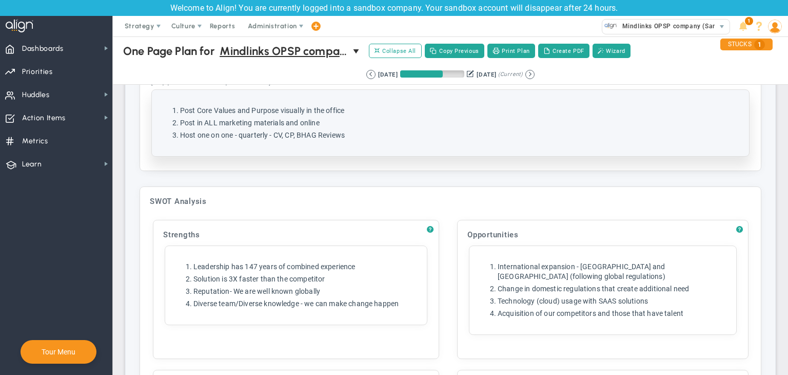
click at [386, 140] on div "Click here to add item Post Core Values and Purpose visually in the office Post…" at bounding box center [450, 123] width 597 height 66
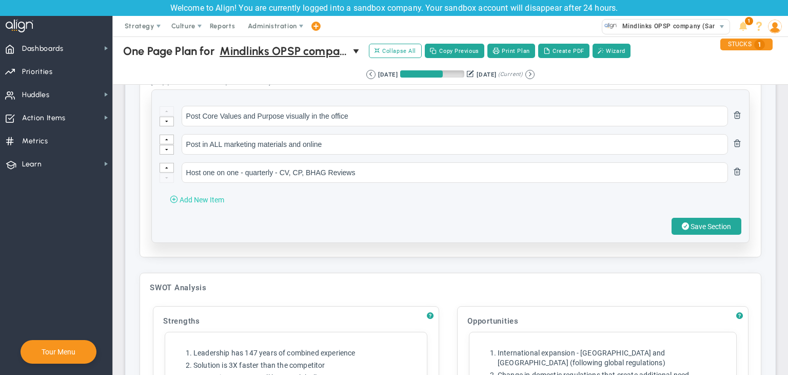
click at [185, 196] on span "Add New Item" at bounding box center [202, 200] width 45 height 8
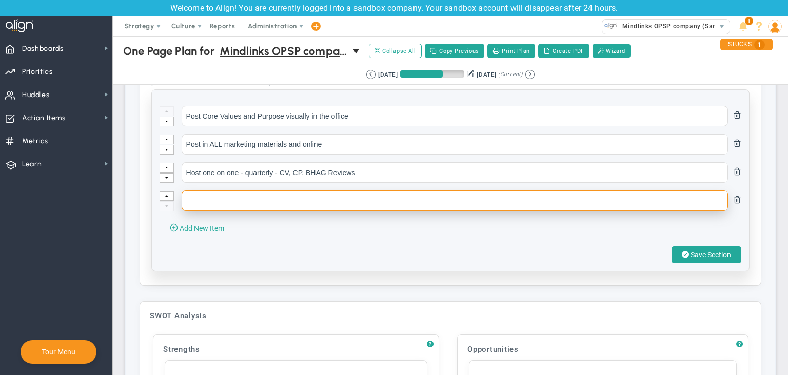
click at [236, 190] on input "text" at bounding box center [455, 200] width 546 height 21
type input "new task"
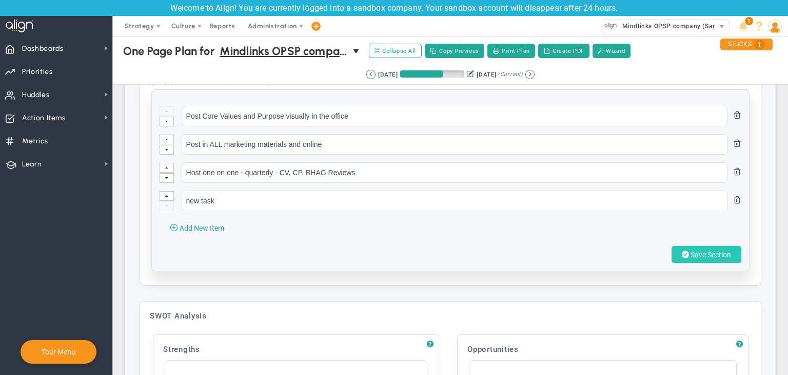
click at [704, 250] on span "Save Section" at bounding box center [711, 254] width 41 height 8
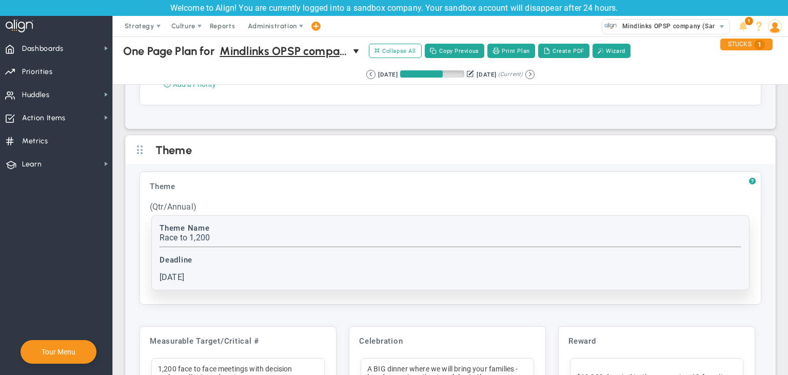
click at [248, 216] on div "No theme entered. Click here to enter a theme. Theme Name Race to 1,200 Deadlin…" at bounding box center [450, 253] width 597 height 74
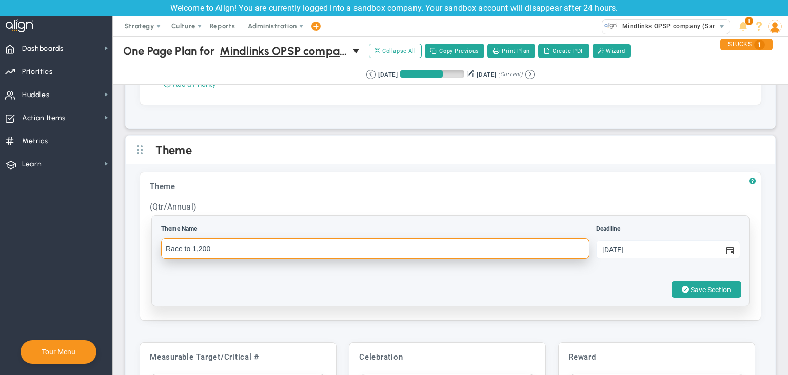
click at [238, 244] on input "Race to 1,200" at bounding box center [375, 248] width 428 height 21
type input "Race to 1,200 test"
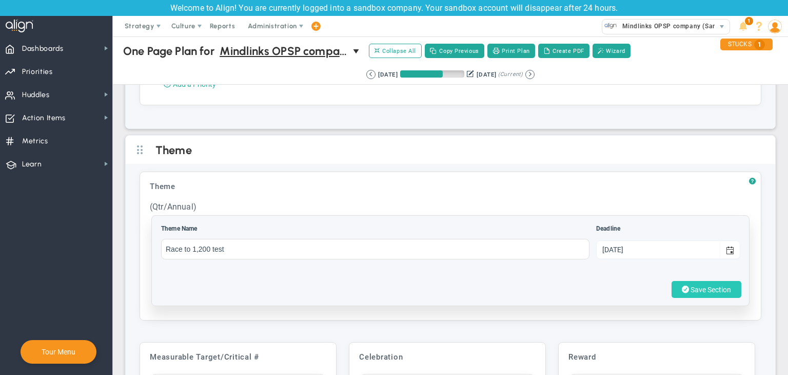
click at [698, 287] on span "Save Section" at bounding box center [711, 289] width 41 height 8
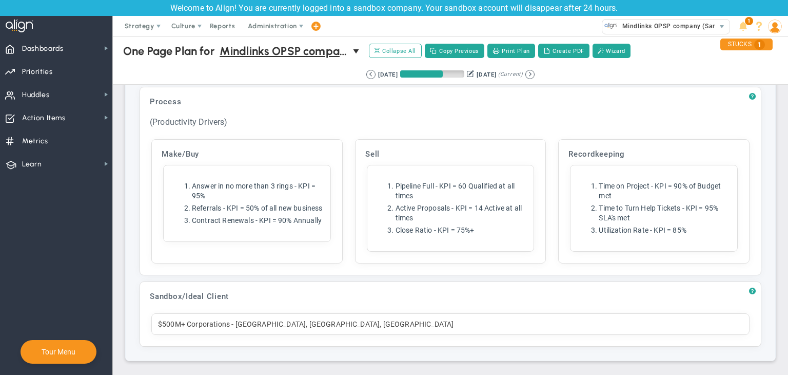
click at [316, 319] on div "$500M+ Corporations - [GEOGRAPHIC_DATA], [GEOGRAPHIC_DATA], [GEOGRAPHIC_DATA]" at bounding box center [450, 324] width 598 height 22
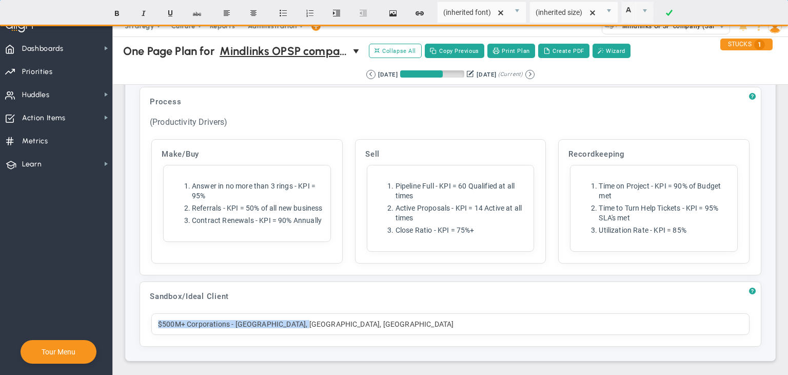
drag, startPoint x: 318, startPoint y: 331, endPoint x: 153, endPoint y: 331, distance: 164.7
click at [153, 331] on div "$500M+ Corporations - [GEOGRAPHIC_DATA], [GEOGRAPHIC_DATA], [GEOGRAPHIC_DATA]" at bounding box center [450, 324] width 598 height 22
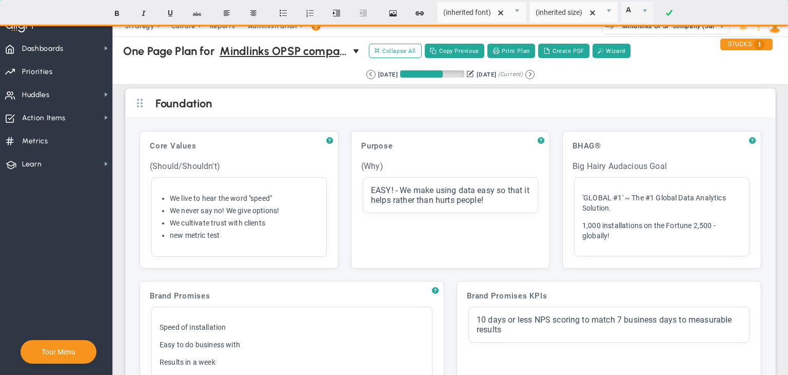
scroll to position [3914, 0]
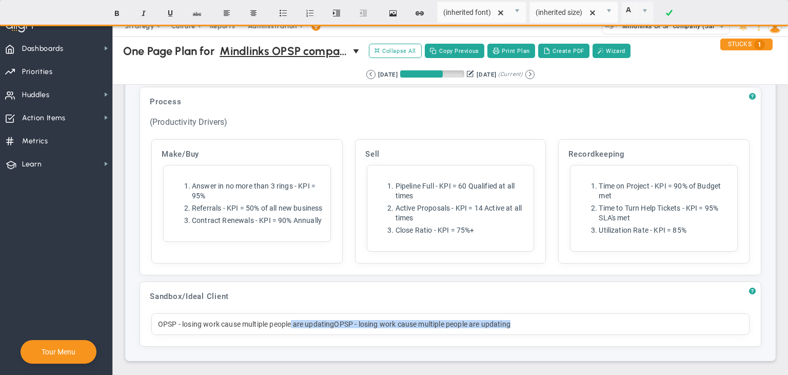
drag, startPoint x: 294, startPoint y: 323, endPoint x: 564, endPoint y: 325, distance: 270.9
click at [564, 325] on div "OPSP - losing work cause multiple people are updatingOPSP - losing work cause m…" at bounding box center [450, 324] width 598 height 22
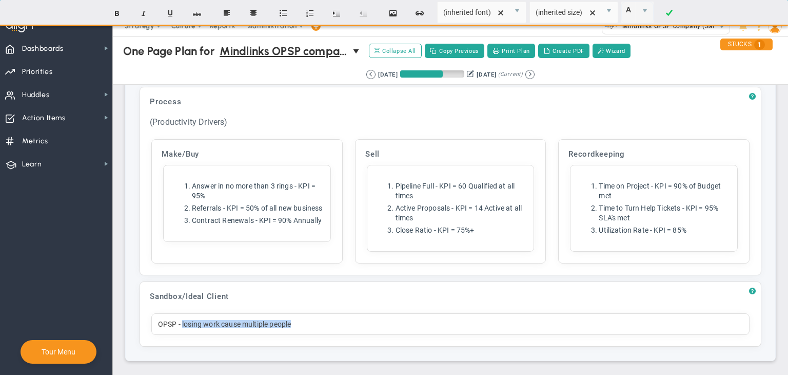
drag, startPoint x: 302, startPoint y: 323, endPoint x: 182, endPoint y: 333, distance: 120.0
click at [182, 333] on div "OPSP - losing work cause multiple people" at bounding box center [450, 324] width 598 height 22
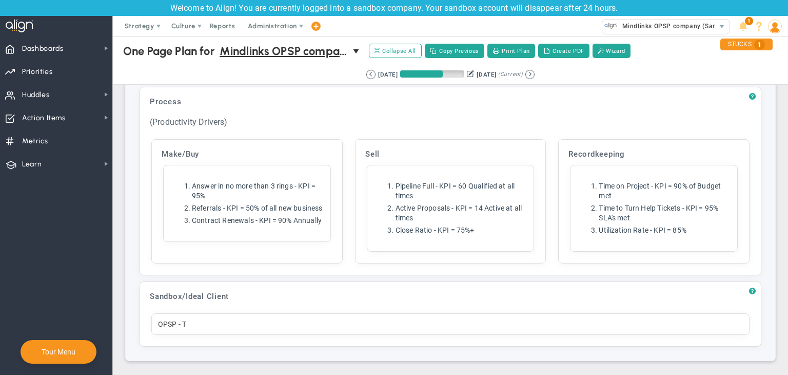
click at [199, 324] on div "OPSP - T" at bounding box center [450, 324] width 598 height 22
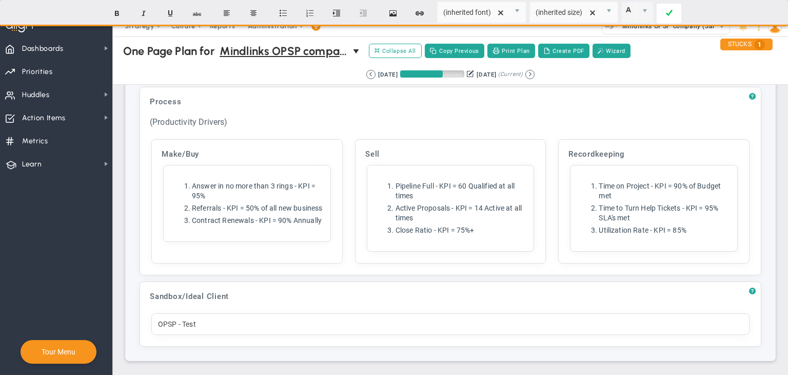
click at [667, 17] on span at bounding box center [669, 13] width 7 height 25
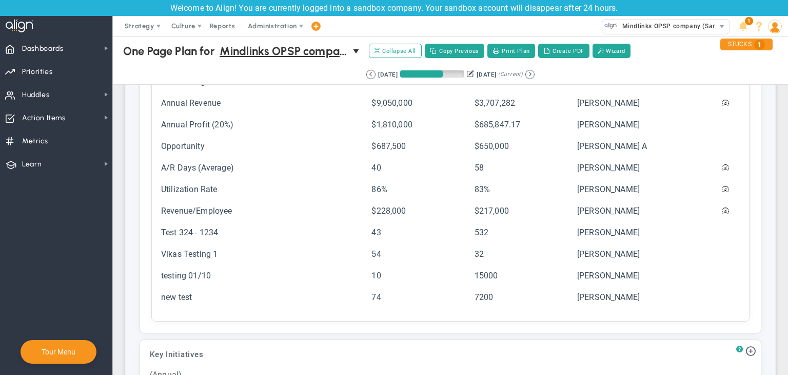
scroll to position [1040, 0]
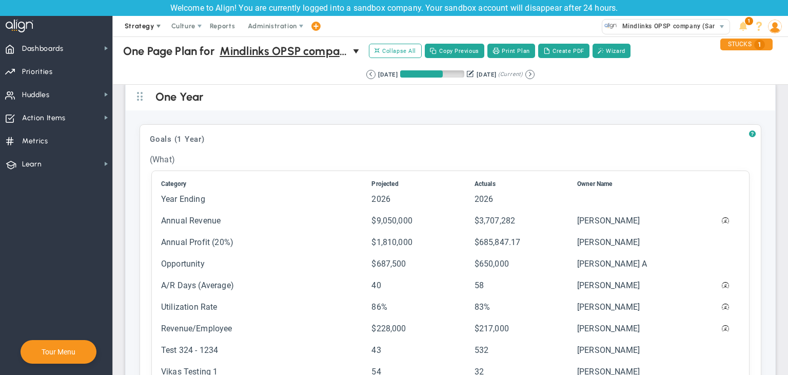
drag, startPoint x: 121, startPoint y: 21, endPoint x: 153, endPoint y: 31, distance: 33.9
click at [123, 21] on span "Strategy" at bounding box center [140, 26] width 47 height 21
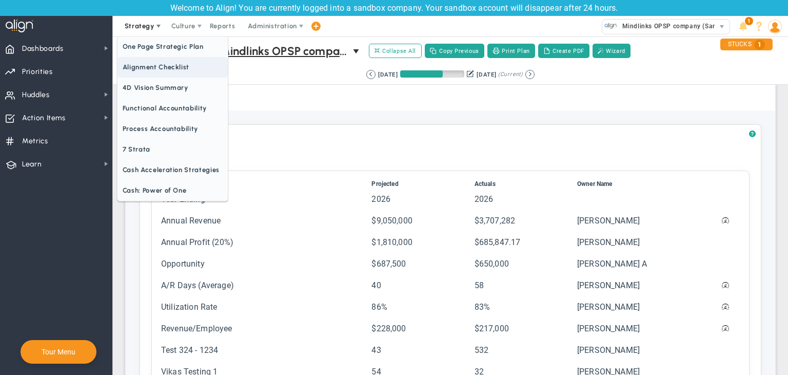
click at [172, 60] on span "Alignment Checklist" at bounding box center [173, 67] width 110 height 21
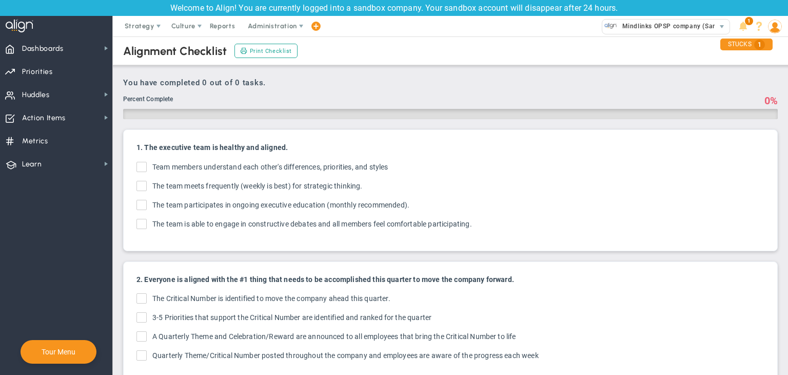
checkbox input "true"
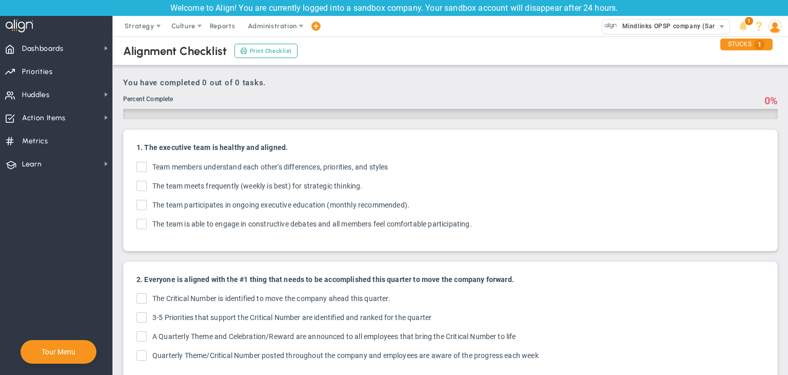
checkbox input "true"
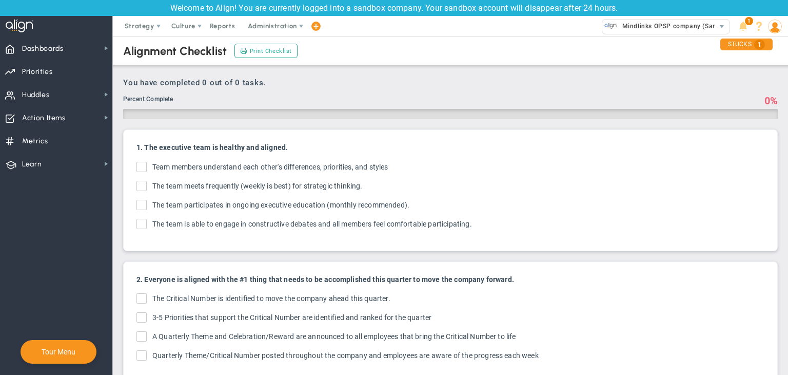
checkbox input "true"
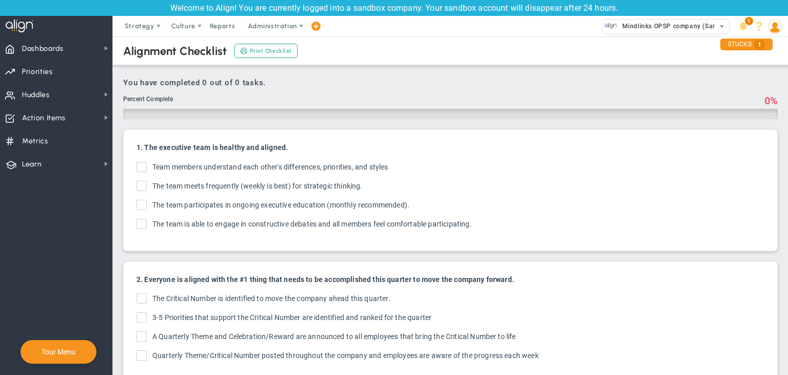
checkbox input "true"
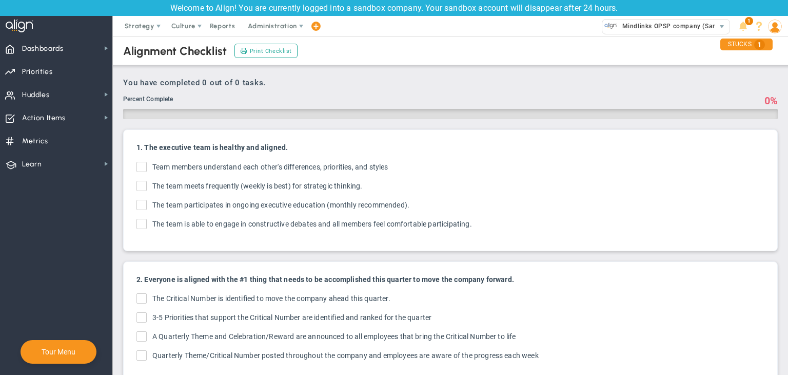
checkbox input "true"
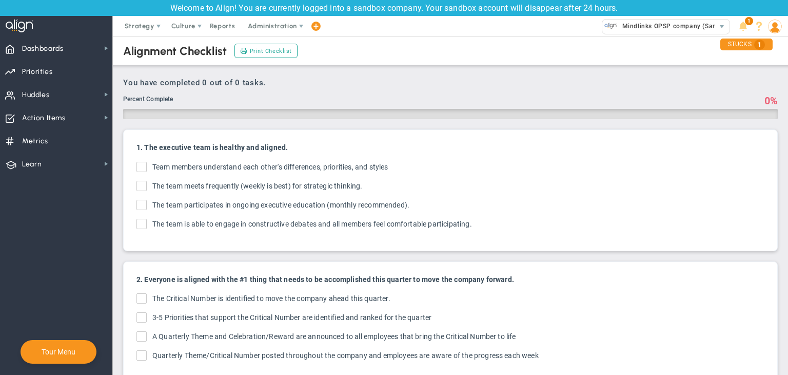
checkbox input "true"
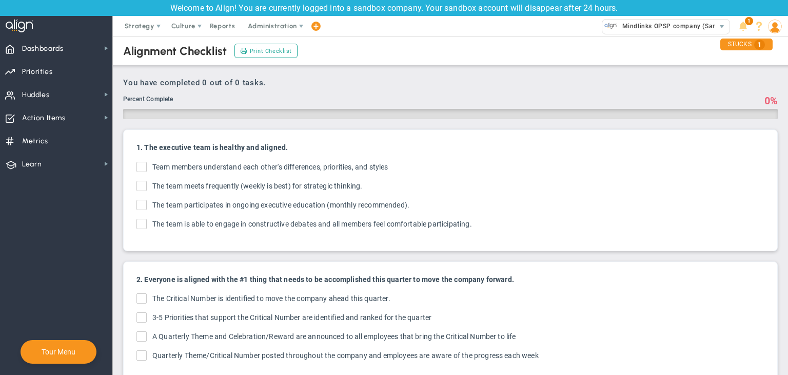
checkbox input "true"
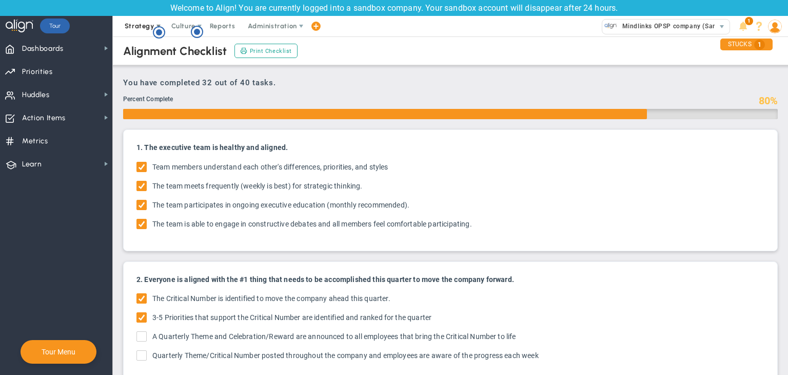
click at [151, 29] on span "Strategy" at bounding box center [140, 26] width 30 height 8
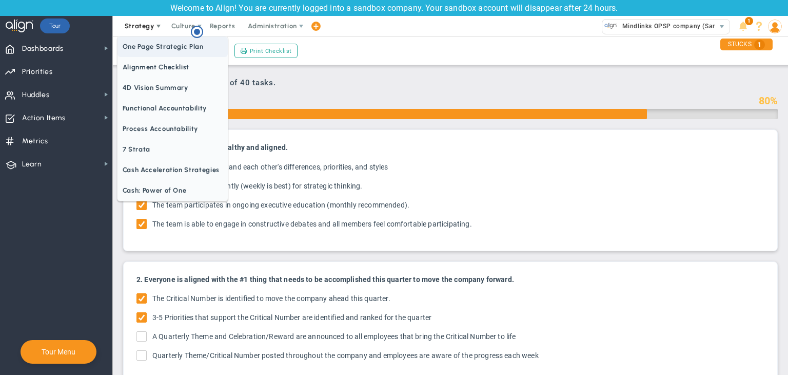
click at [168, 52] on span "One Page Strategic Plan" at bounding box center [173, 46] width 110 height 21
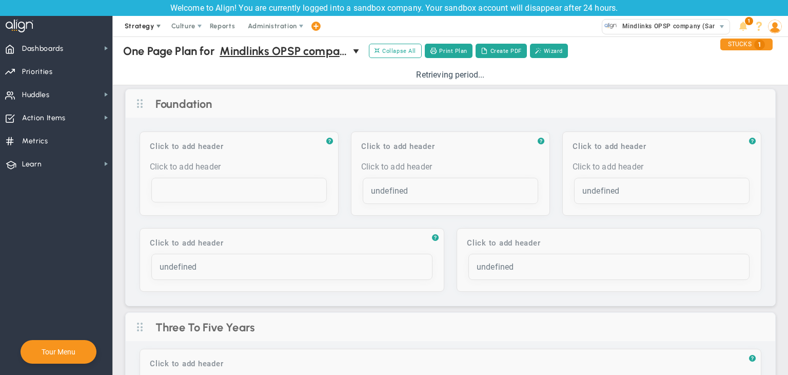
click at [183, 28] on span "Culture" at bounding box center [183, 26] width 24 height 8
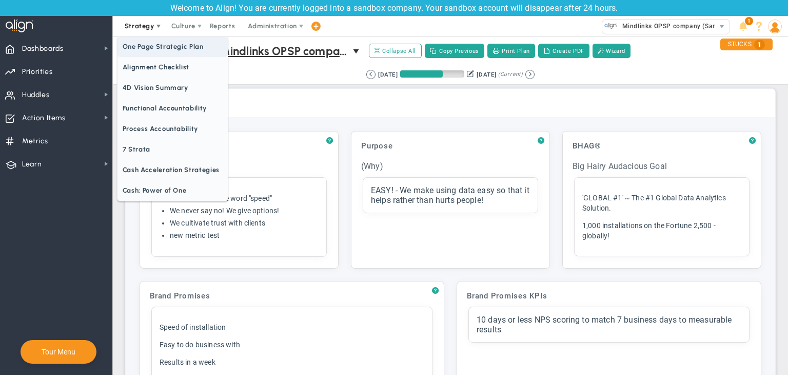
click at [152, 48] on span "One Page Strategic Plan" at bounding box center [173, 46] width 110 height 21
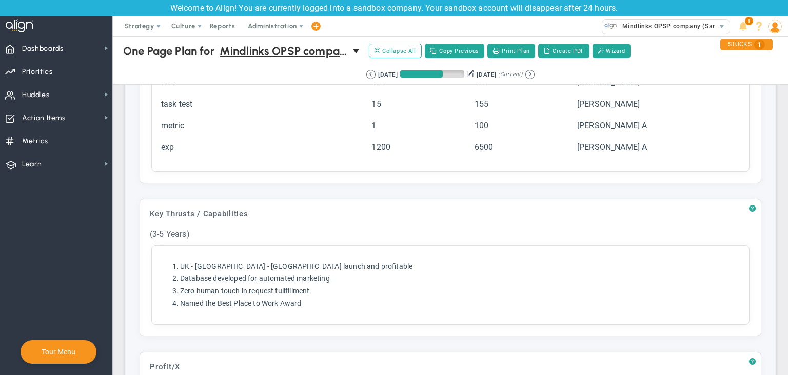
scroll to position [924, 0]
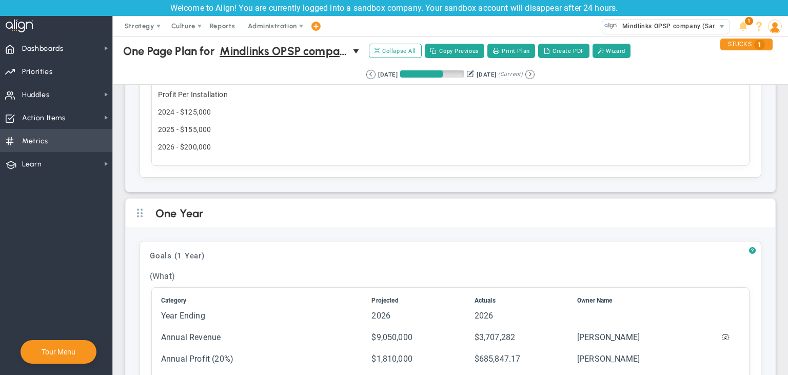
click at [50, 138] on span "Metrics Metrics" at bounding box center [56, 140] width 112 height 23
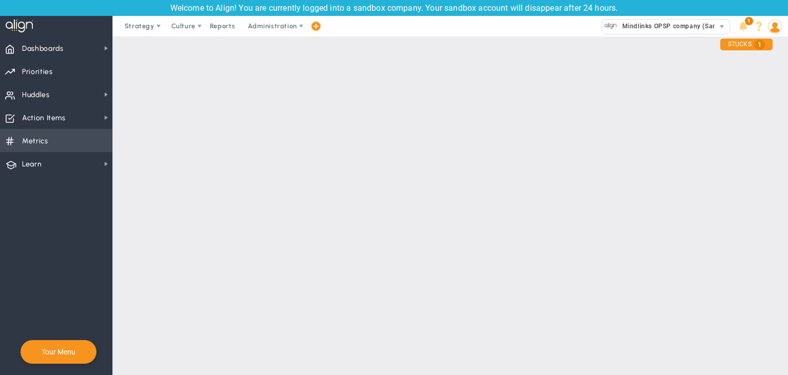
checkbox input "false"
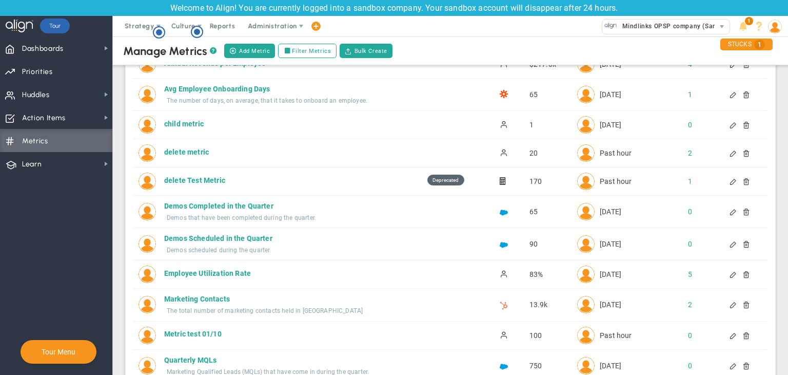
scroll to position [205, 0]
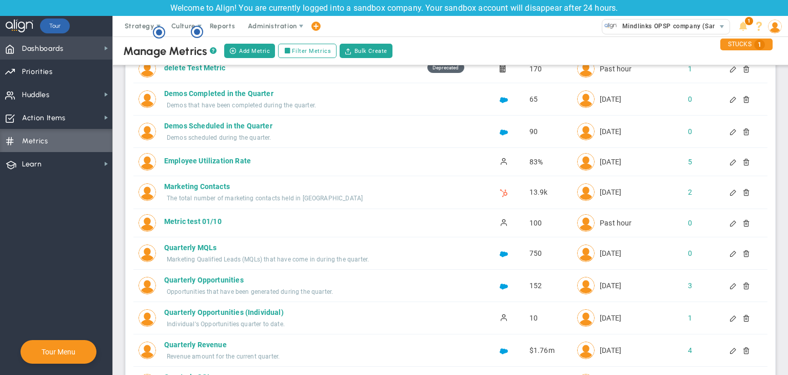
click at [77, 51] on span "Dashboards Dashboards" at bounding box center [56, 47] width 112 height 23
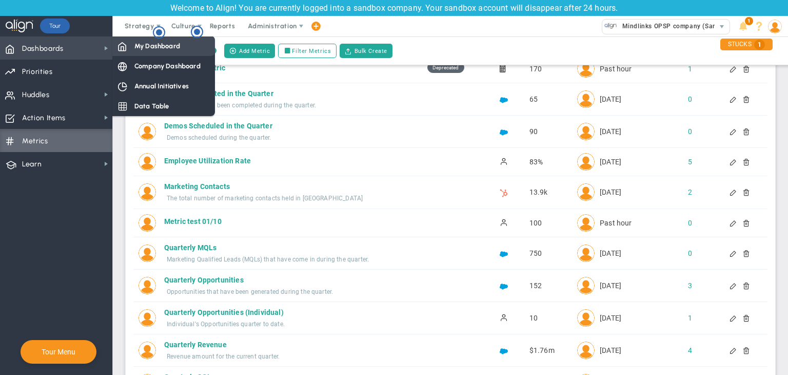
click at [150, 46] on span "My Dashboard" at bounding box center [157, 46] width 46 height 10
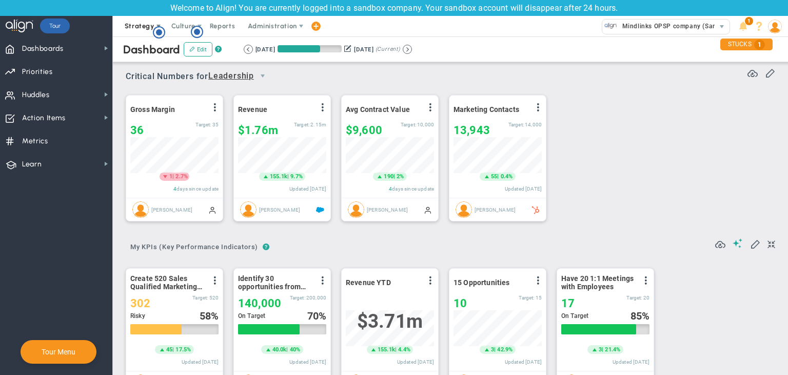
click at [128, 30] on span "Strategy" at bounding box center [140, 26] width 47 height 21
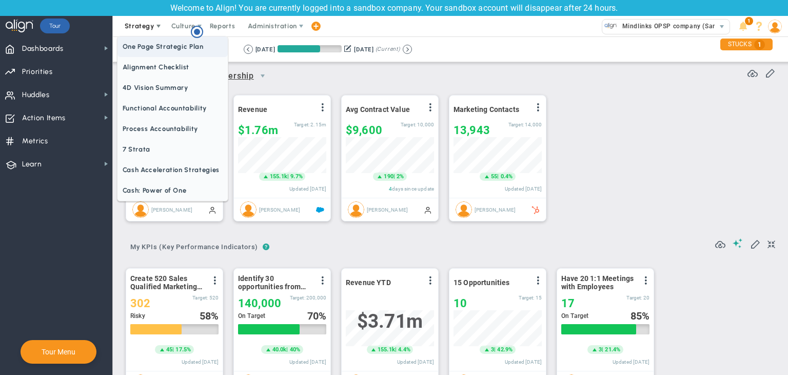
click at [160, 50] on span "One Page Strategic Plan" at bounding box center [173, 46] width 110 height 21
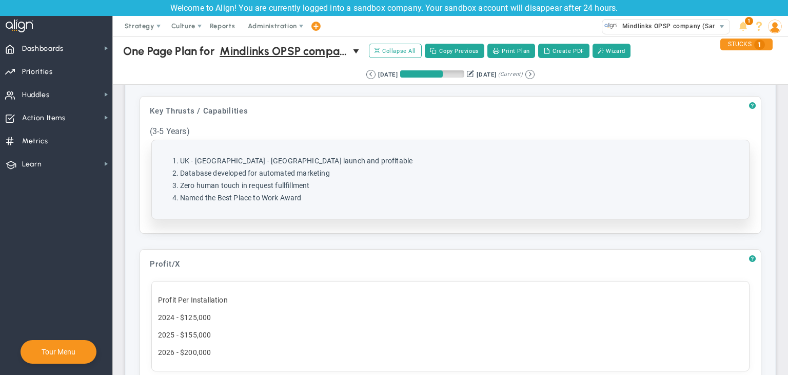
click at [327, 186] on li "Zero human touch in request fullfillment" at bounding box center [460, 186] width 561 height 10
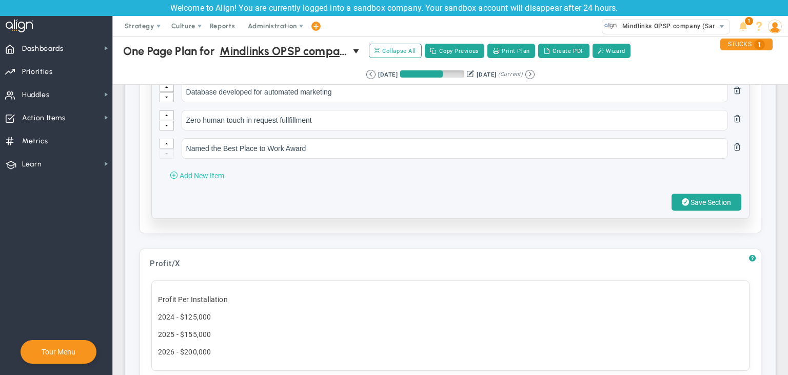
click at [228, 171] on button "Add New Item" at bounding box center [197, 175] width 75 height 16
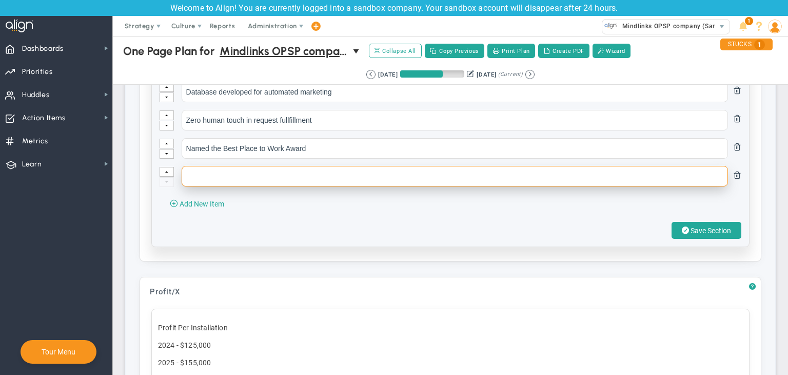
click at [236, 175] on input "text" at bounding box center [455, 176] width 546 height 21
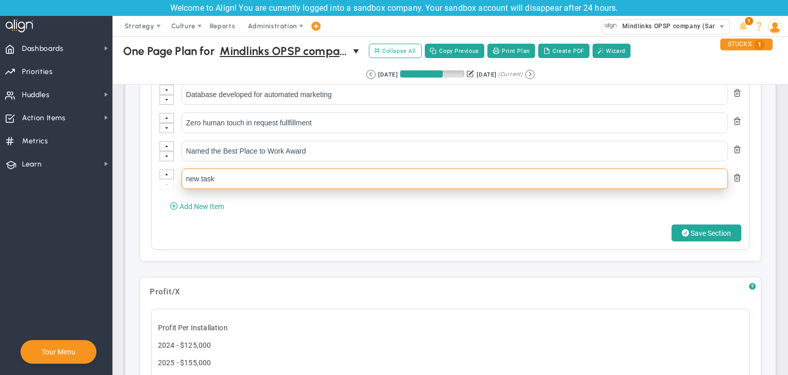
type input "new task"
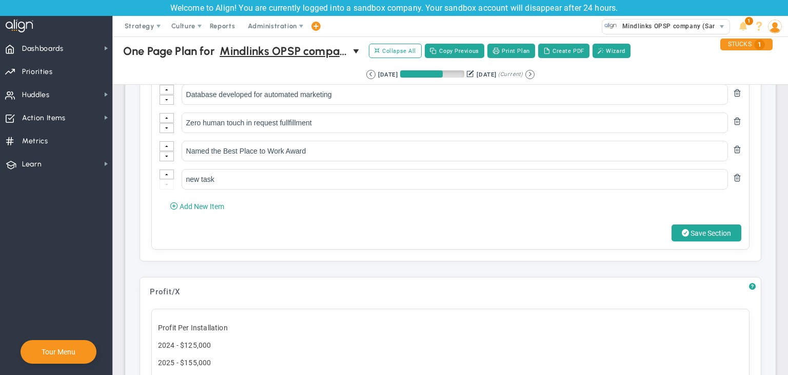
click at [686, 224] on button "Save Section" at bounding box center [707, 232] width 70 height 17
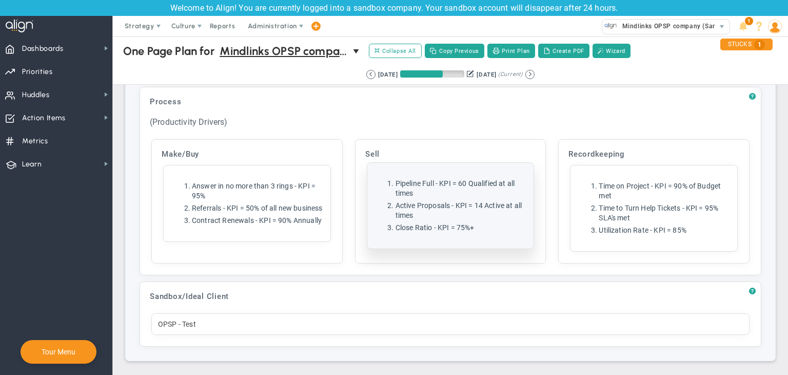
click at [466, 228] on div "Click here to add item Pipeline Full - KPI = 60 Qualified at all times Active P…" at bounding box center [450, 206] width 167 height 86
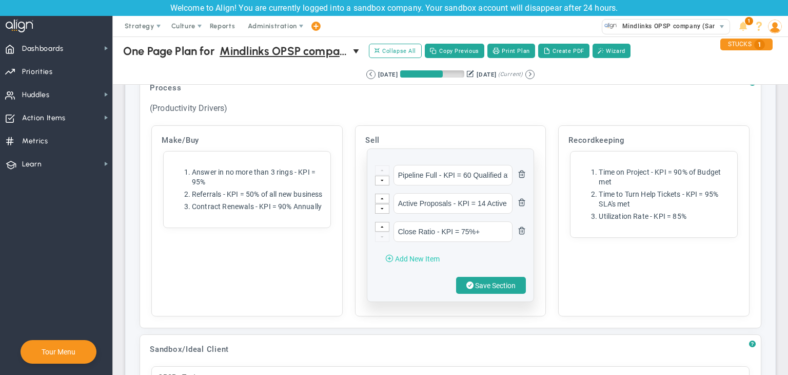
click at [427, 261] on span "Add New Item" at bounding box center [417, 259] width 45 height 8
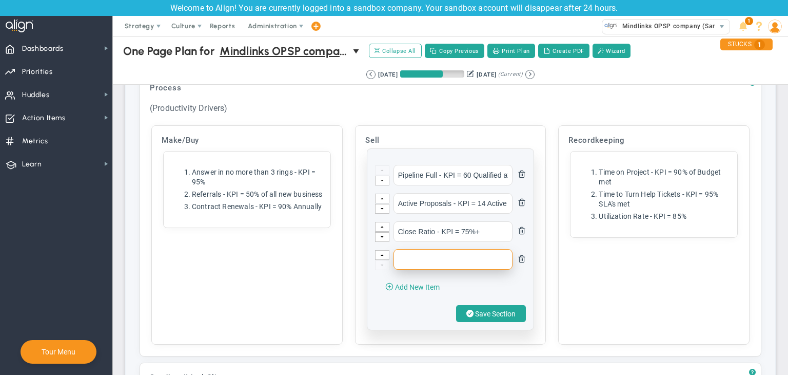
click at [409, 267] on input "text" at bounding box center [454, 259] width 120 height 21
type input "new task"
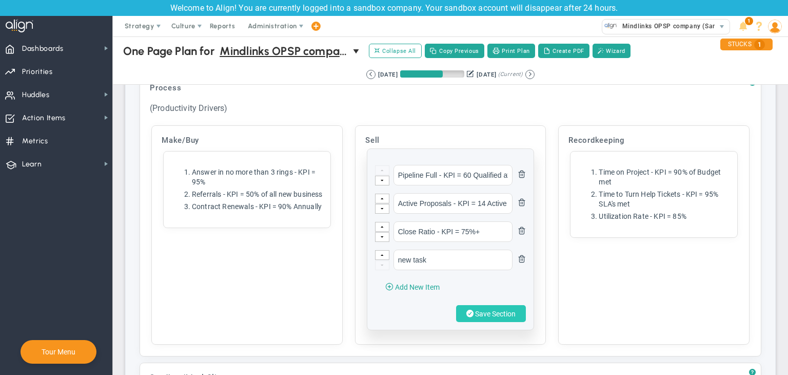
click at [484, 316] on span "Save Section" at bounding box center [495, 313] width 41 height 8
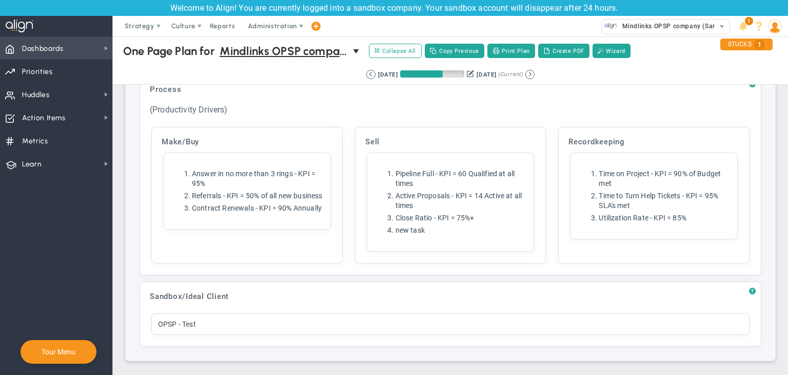
click at [60, 44] on span "Dashboards" at bounding box center [43, 49] width 42 height 22
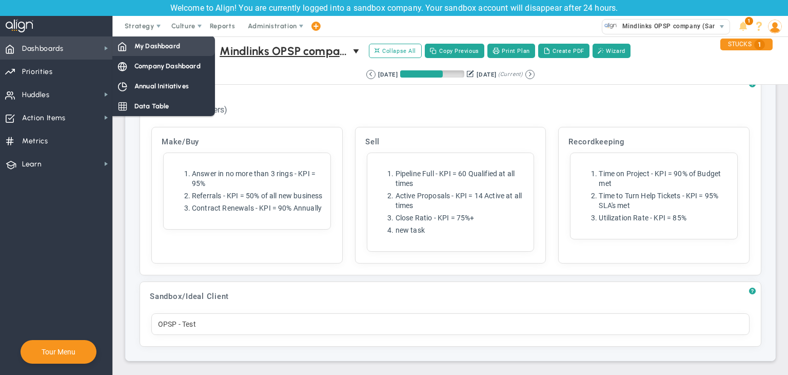
click at [149, 50] on span "My Dashboard" at bounding box center [157, 46] width 46 height 10
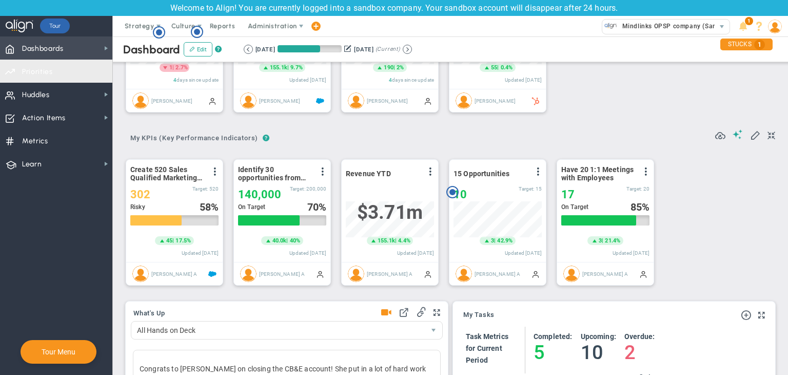
scroll to position [103, 0]
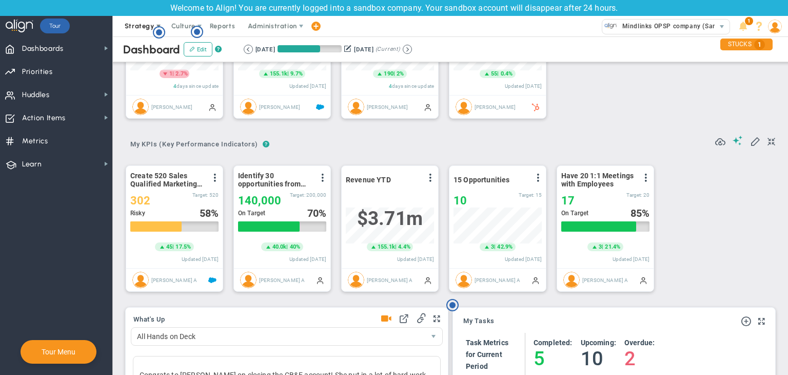
click at [138, 28] on span "Strategy" at bounding box center [140, 26] width 30 height 8
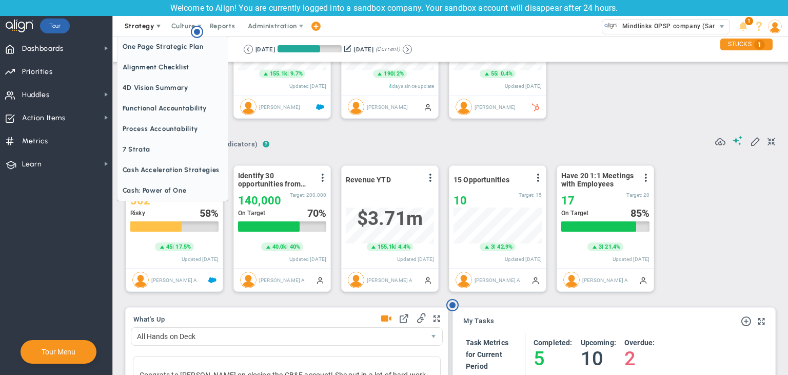
scroll to position [0, 0]
click at [152, 54] on span "One Page Strategic Plan" at bounding box center [173, 46] width 110 height 21
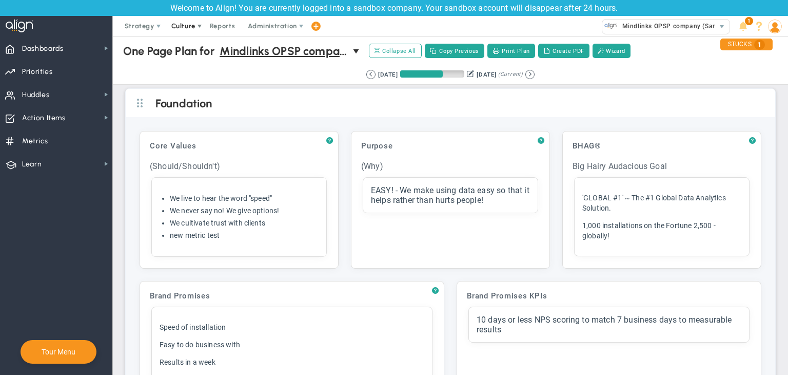
click at [179, 27] on span "Culture" at bounding box center [183, 26] width 24 height 8
click at [150, 33] on span "Strategy" at bounding box center [140, 26] width 47 height 21
click at [298, 51] on span "Mindlinks OPSP company (Sandbox)" at bounding box center [284, 51] width 128 height 18
click at [248, 123] on div "? Core Values Click to add header Core Values Core Values No header added Core …" at bounding box center [451, 262] width 650 height 291
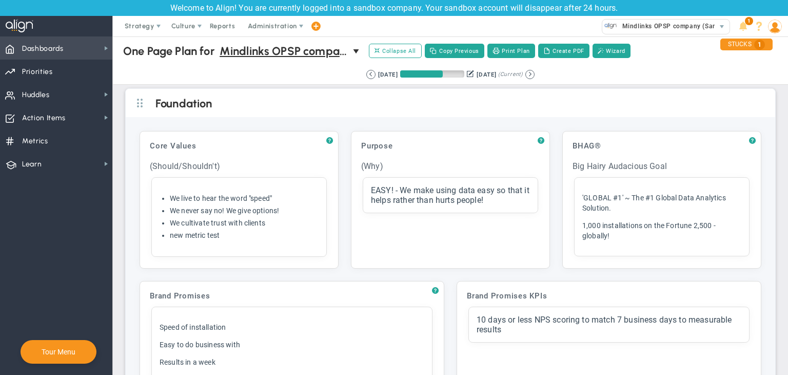
click at [77, 48] on span "Dashboards Dashboards" at bounding box center [56, 47] width 112 height 23
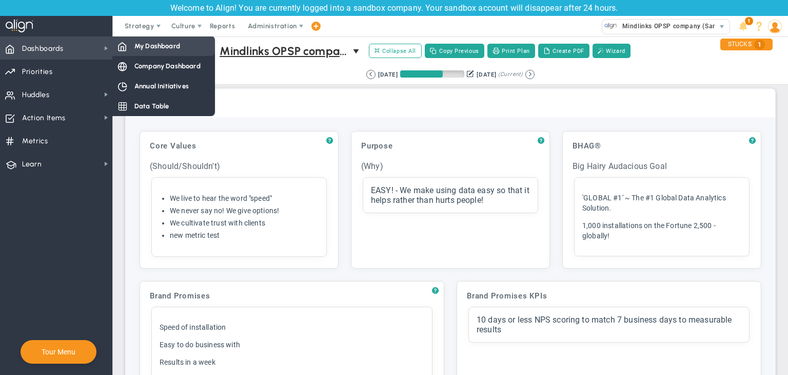
click at [161, 46] on span "My Dashboard" at bounding box center [157, 46] width 46 height 10
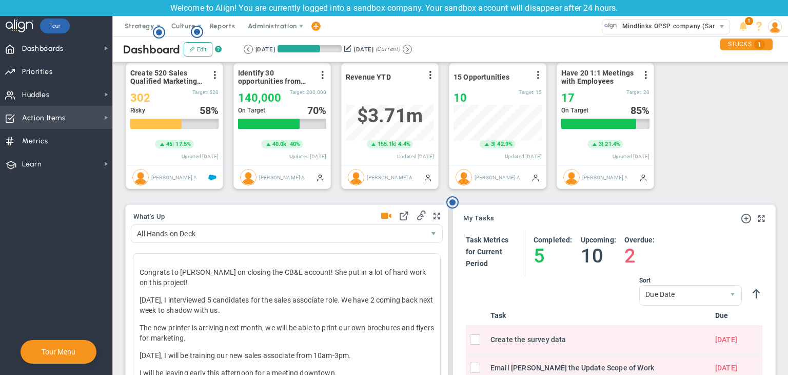
click at [74, 116] on span "Action Items Action Items" at bounding box center [56, 117] width 112 height 23
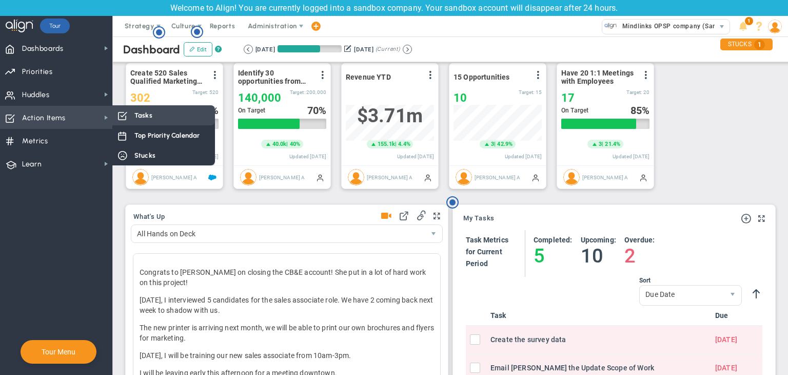
click at [175, 121] on div "Tasks" at bounding box center [163, 115] width 103 height 20
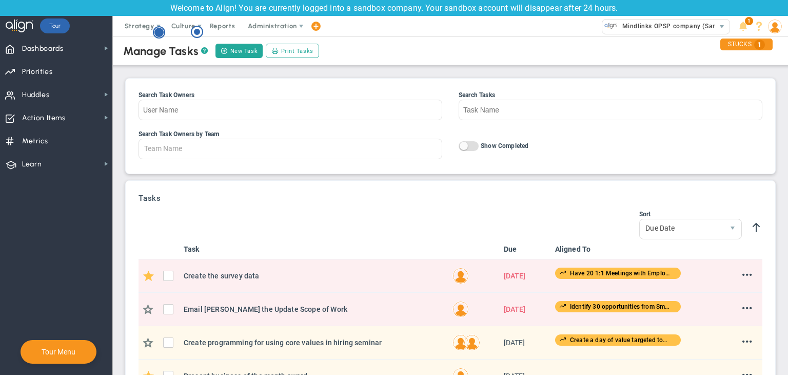
click at [162, 34] on g "Hotspot (open by clicking or pressing space/enter)" at bounding box center [158, 32] width 11 height 11
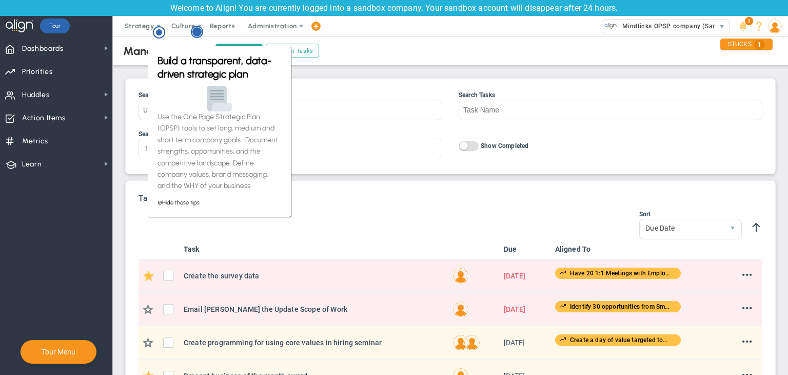
click at [199, 29] on circle "Hotspot (open by clicking or pressing space/enter)" at bounding box center [196, 31] width 9 height 9
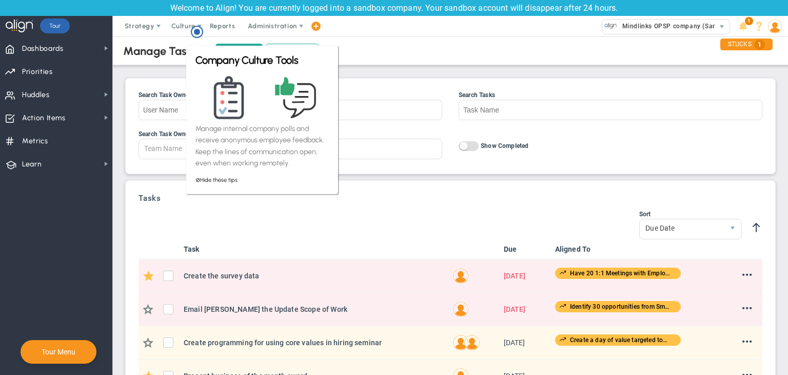
click at [162, 76] on div "Manage Tasks ? New Task Print Tasks Search Task Owners Search Tasks Search Task…" at bounding box center [450, 365] width 655 height 663
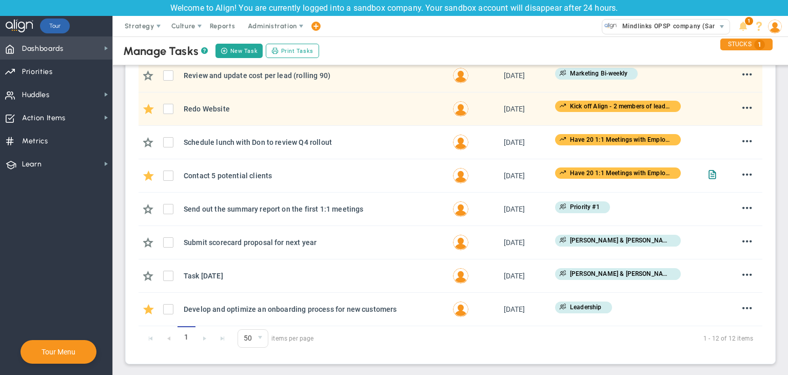
click at [79, 40] on span "Dashboards Dashboards" at bounding box center [56, 47] width 112 height 23
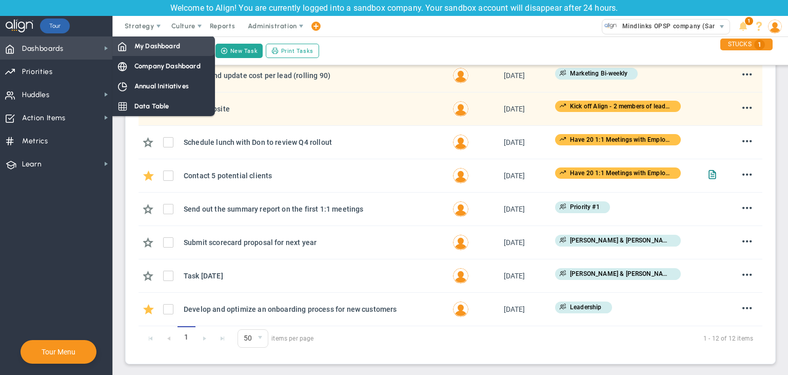
click at [142, 42] on span "My Dashboard" at bounding box center [157, 46] width 46 height 10
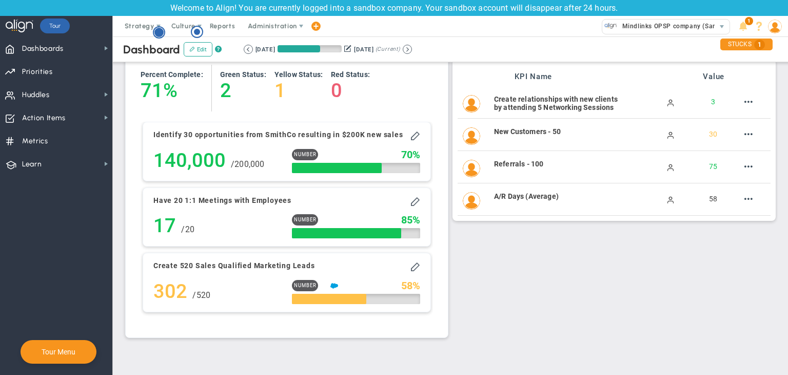
click at [161, 34] on g "Hotspot (open by clicking or pressing space/enter)" at bounding box center [158, 32] width 11 height 11
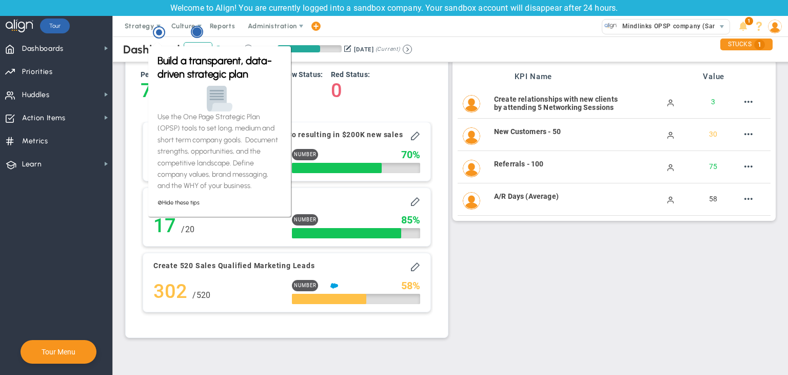
click at [199, 36] on icon "Hotspot (open by clicking or pressing space/enter)" at bounding box center [197, 32] width 12 height 12
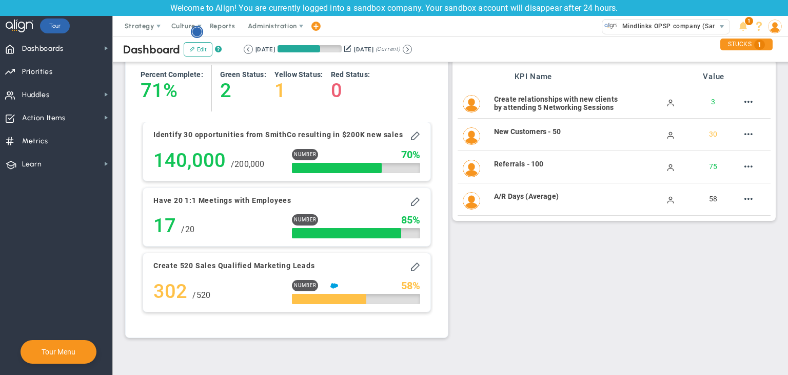
click at [198, 34] on circle "Hotspot (open by clicking or pressing space/enter)" at bounding box center [196, 31] width 9 height 9
click at [80, 53] on span "Dashboards Dashboards" at bounding box center [56, 47] width 112 height 23
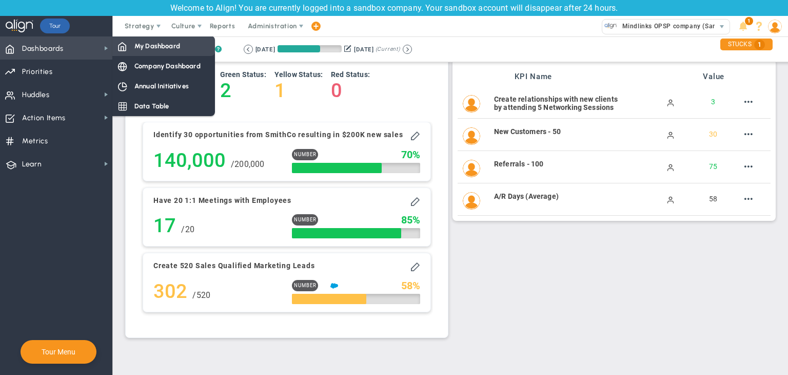
click at [165, 52] on div "My Dashboard" at bounding box center [163, 46] width 103 height 20
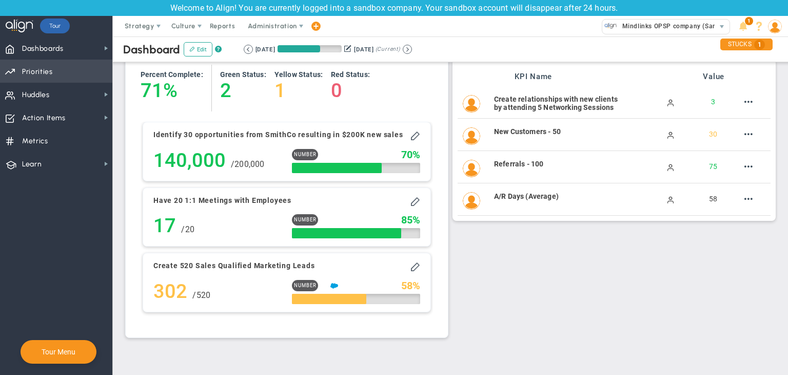
click at [57, 71] on span "Priorities Projects OKR Tree Priorities Projects OKRs" at bounding box center [56, 71] width 112 height 23
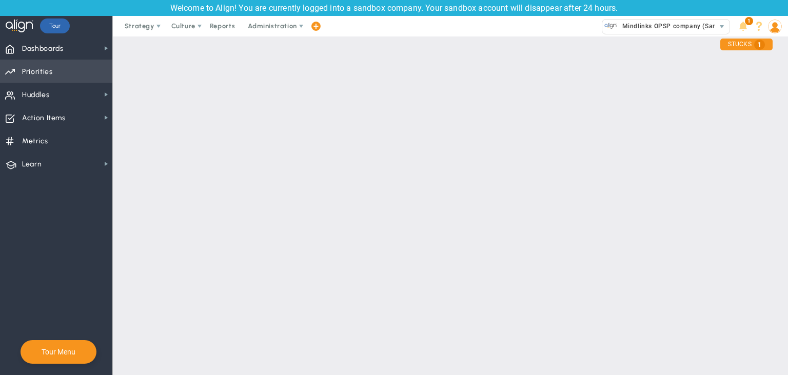
checkbox input "false"
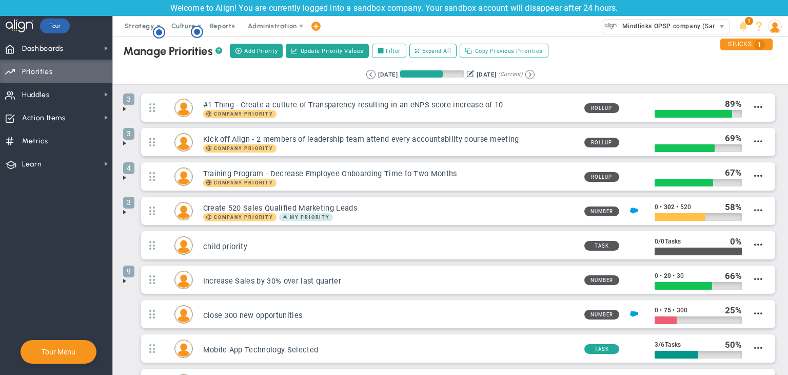
click at [124, 280] on span at bounding box center [125, 281] width 8 height 8
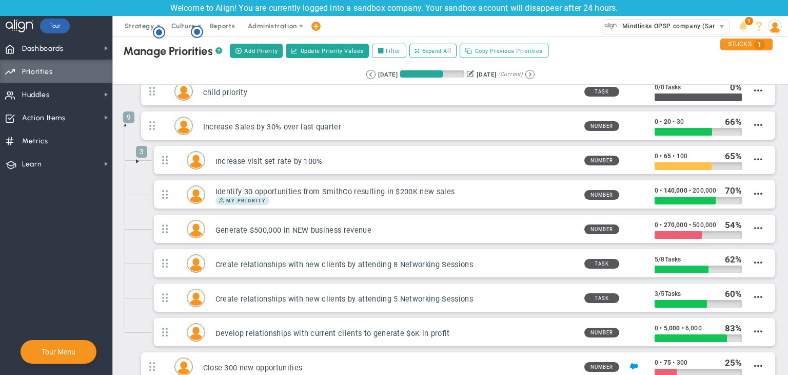
click at [125, 124] on span at bounding box center [125, 125] width 8 height 8
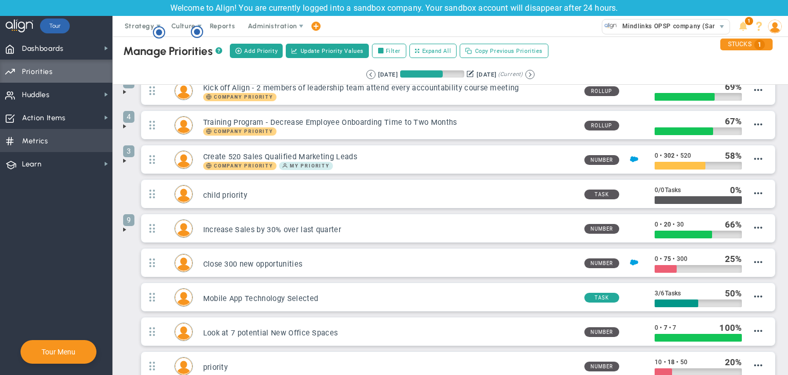
click at [62, 140] on span "Metrics Metrics" at bounding box center [56, 140] width 112 height 23
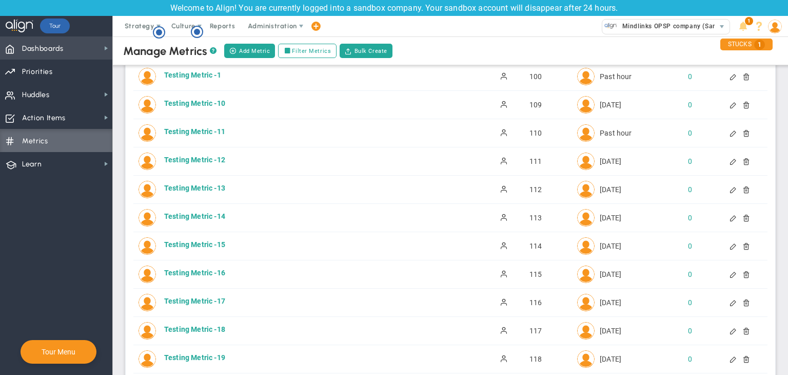
click at [49, 51] on span "Dashboards" at bounding box center [43, 49] width 42 height 22
click at [86, 47] on span "Dashboards Dashboards" at bounding box center [56, 47] width 112 height 23
click at [93, 46] on span "Dashboards Dashboards" at bounding box center [56, 47] width 112 height 23
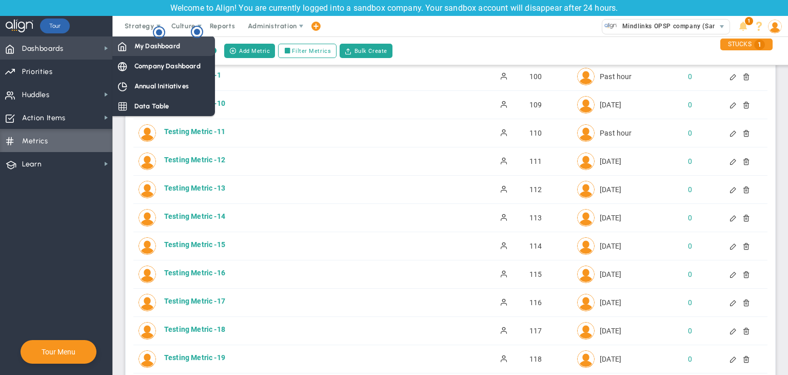
drag, startPoint x: 148, startPoint y: 48, endPoint x: 153, endPoint y: 52, distance: 6.6
click at [148, 48] on span "My Dashboard" at bounding box center [157, 46] width 46 height 10
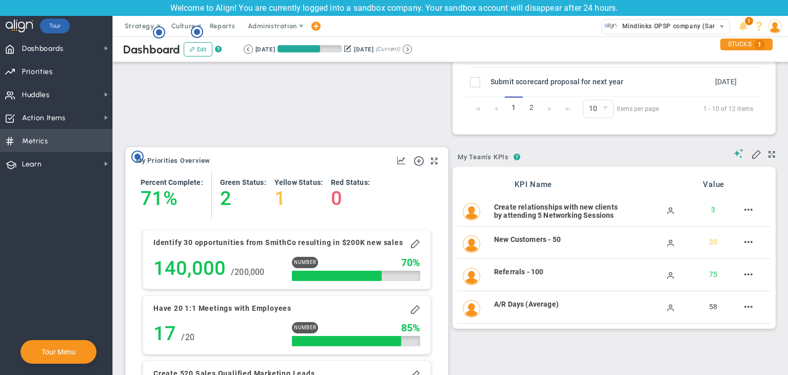
click at [75, 132] on span "Metrics Metrics" at bounding box center [56, 140] width 112 height 23
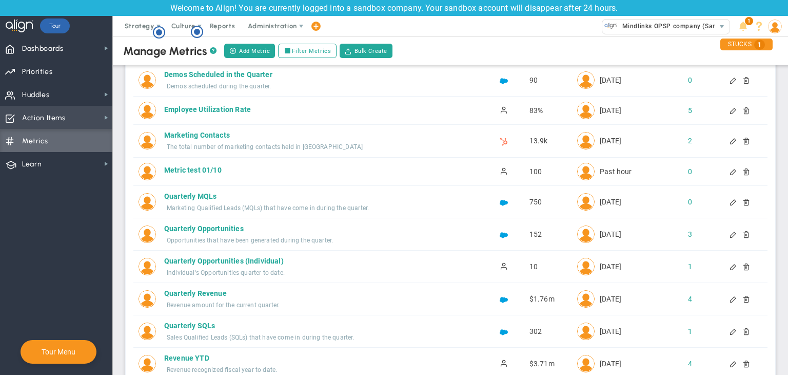
click at [64, 109] on span "Action Items" at bounding box center [44, 118] width 44 height 22
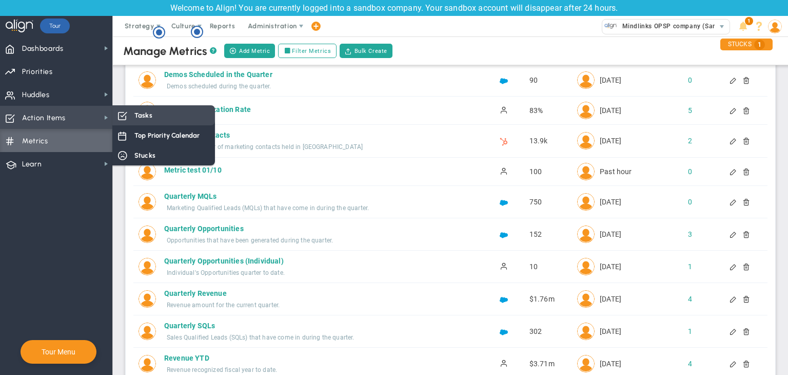
click at [150, 109] on div "Tasks" at bounding box center [163, 115] width 103 height 20
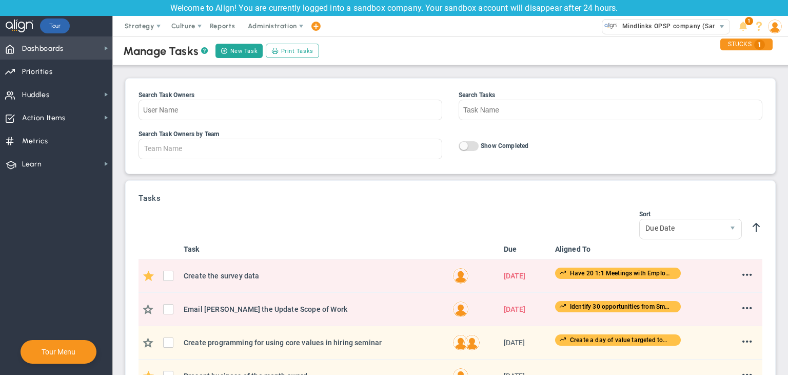
click at [42, 40] on span "Dashboards" at bounding box center [43, 49] width 42 height 22
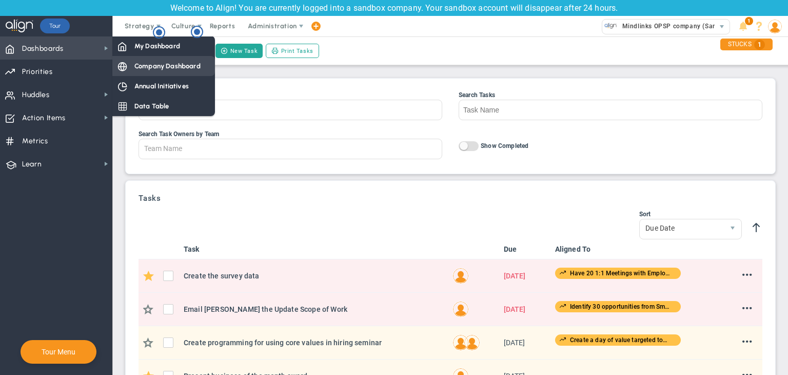
click at [181, 58] on div "Company Dashboard" at bounding box center [163, 66] width 103 height 20
